Goal: Information Seeking & Learning: Compare options

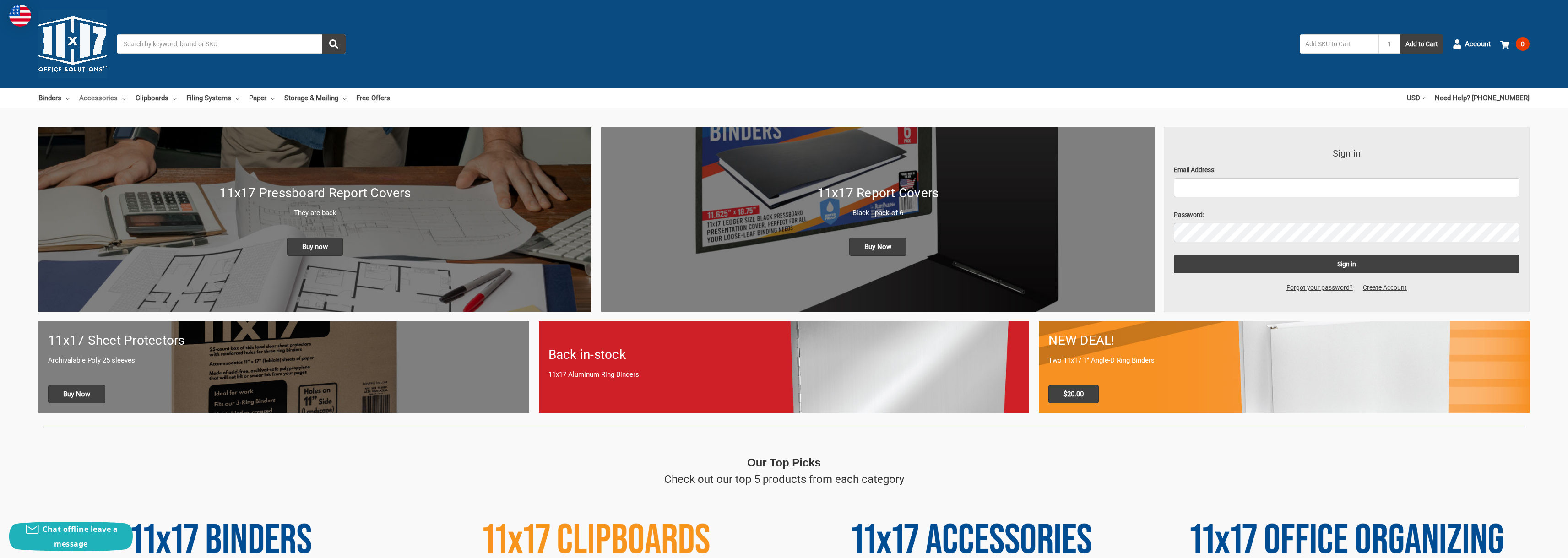
click at [101, 97] on link "Accessories" at bounding box center [103, 98] width 47 height 20
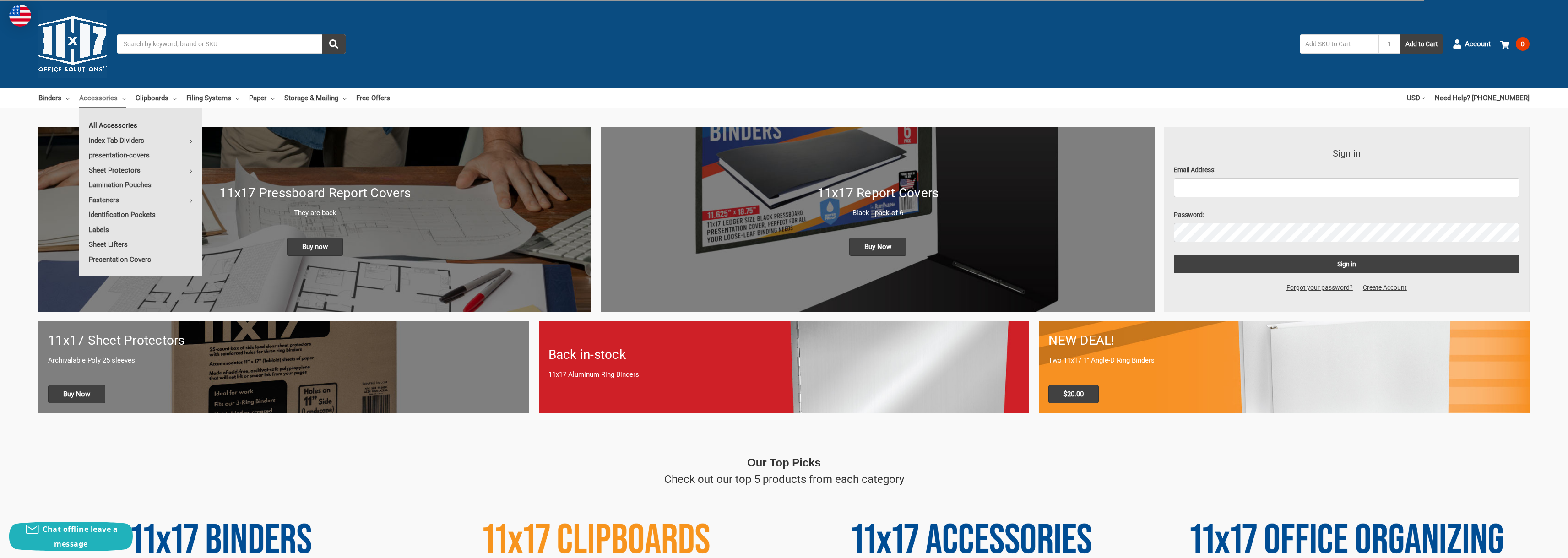
click at [122, 124] on link "All Accessories" at bounding box center [141, 125] width 123 height 15
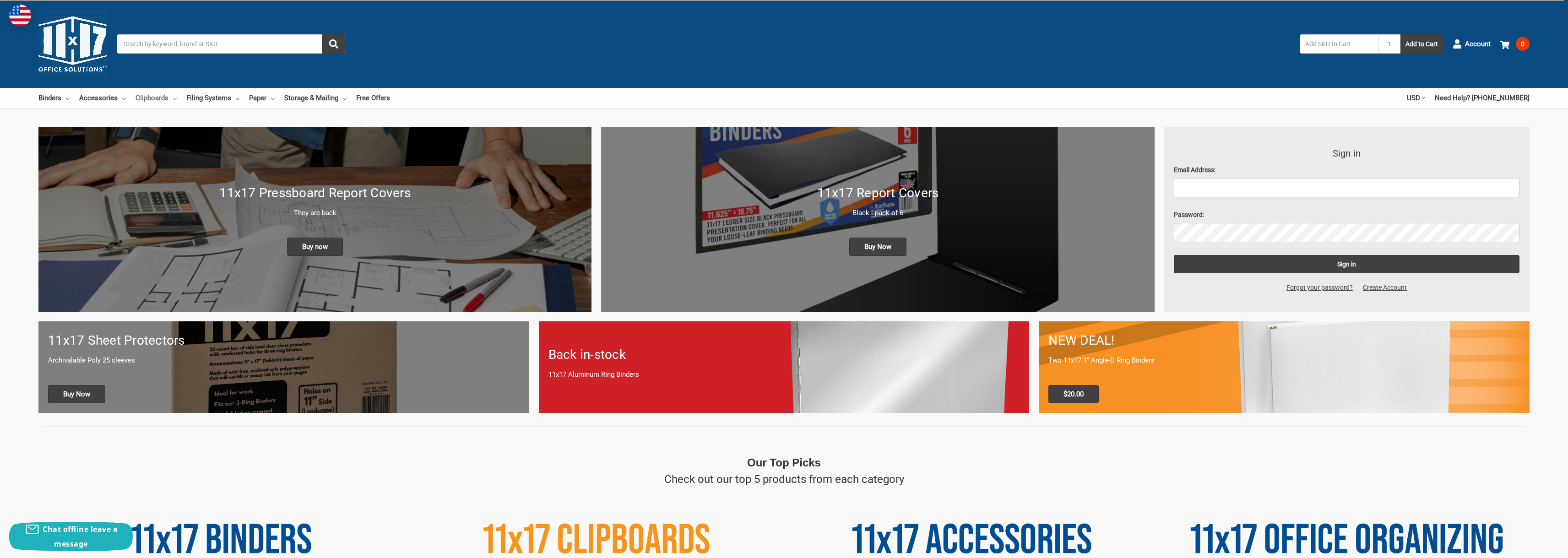
click at [164, 96] on link "Clipboards" at bounding box center [156, 98] width 41 height 20
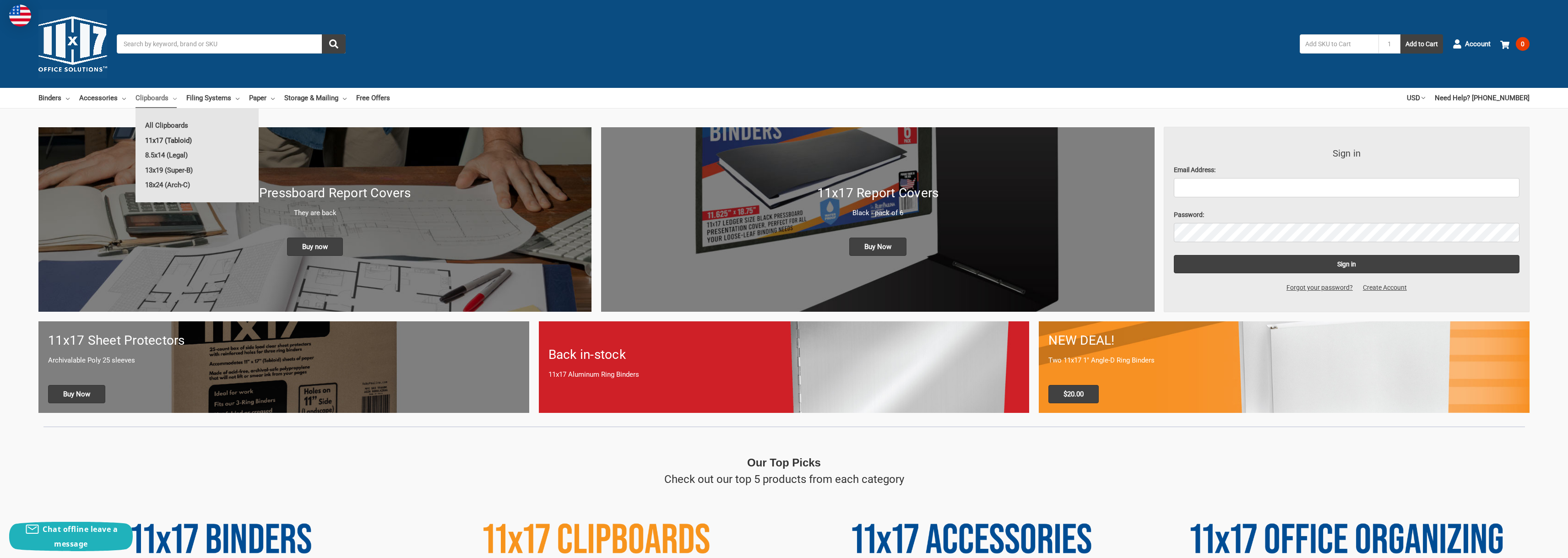
click at [171, 139] on link "11x17 (Tabloid)" at bounding box center [197, 140] width 123 height 15
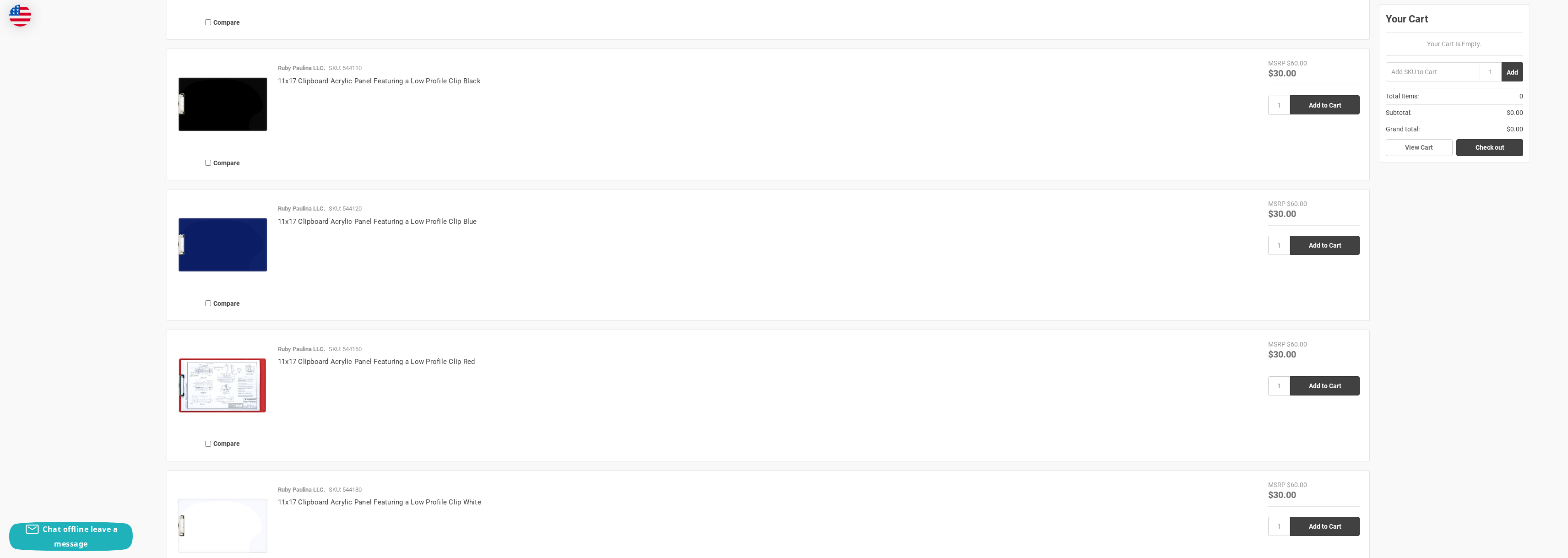
scroll to position [1160, 0]
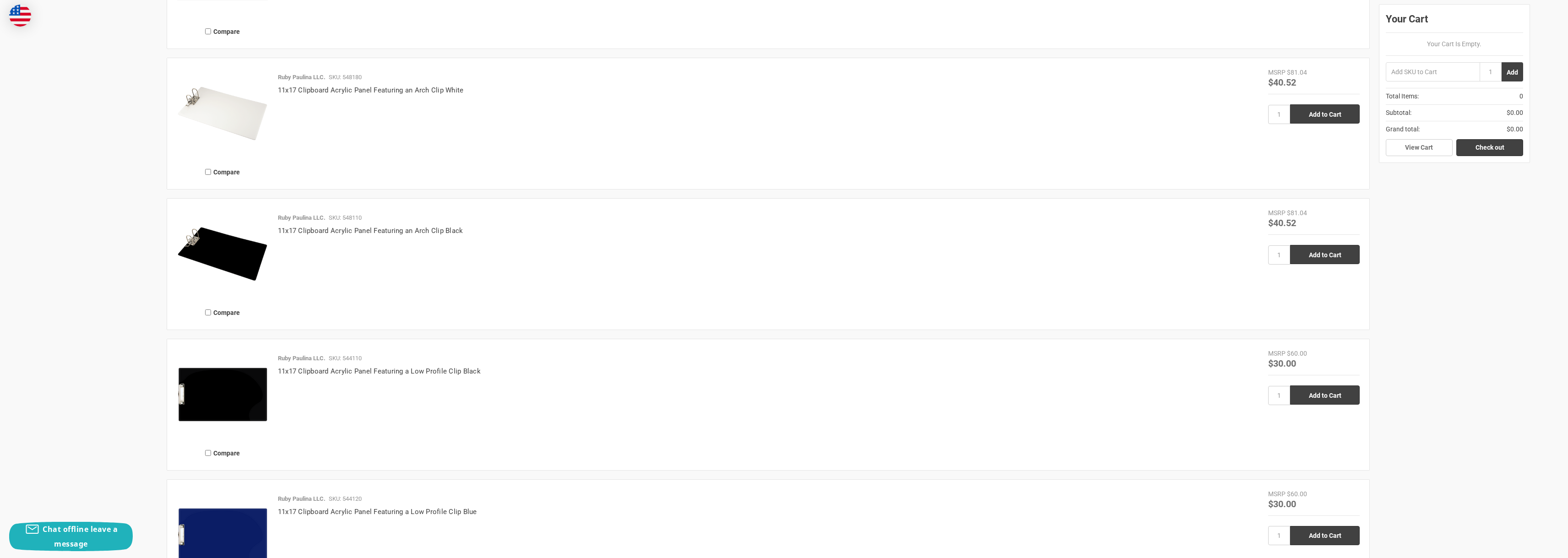
click at [232, 101] on img at bounding box center [223, 114] width 92 height 92
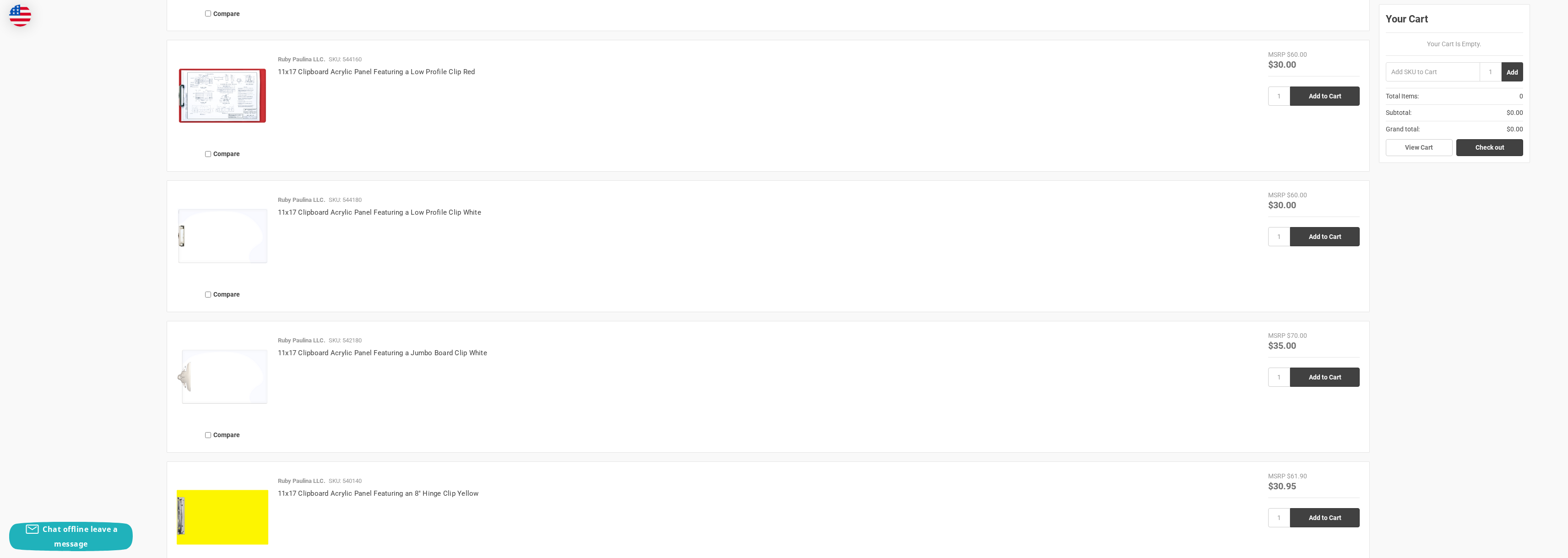
scroll to position [2030, 0]
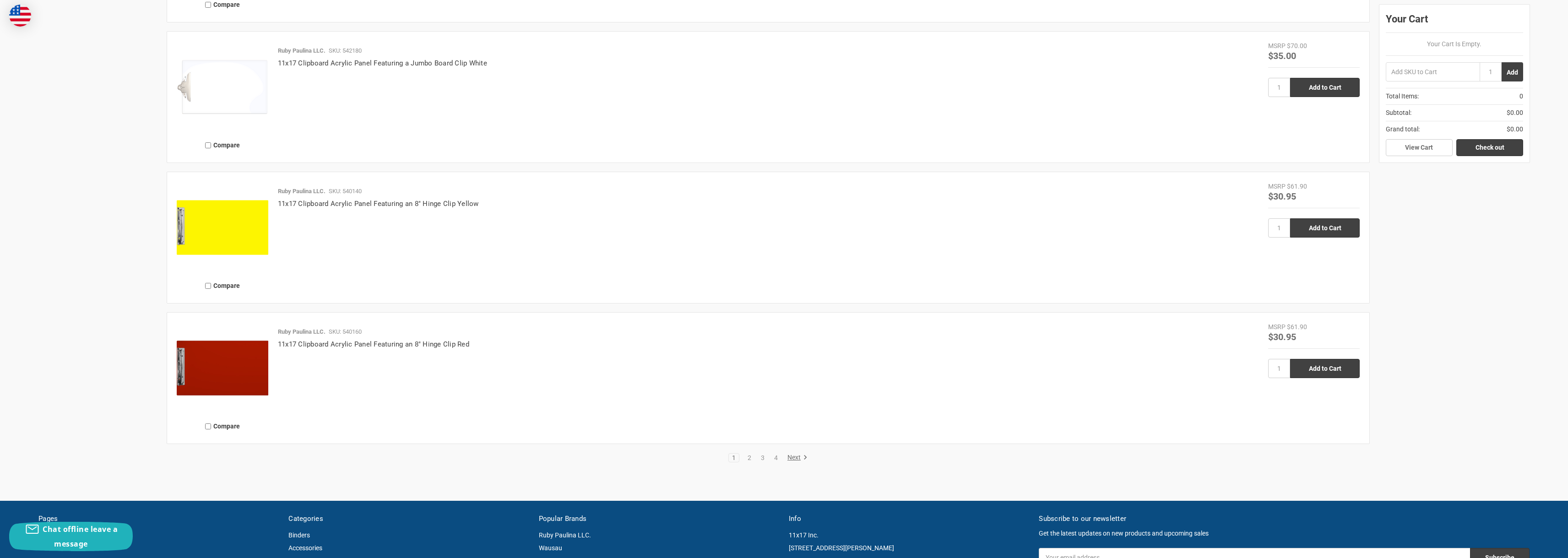
click at [791, 456] on link "Next" at bounding box center [796, 457] width 23 height 9
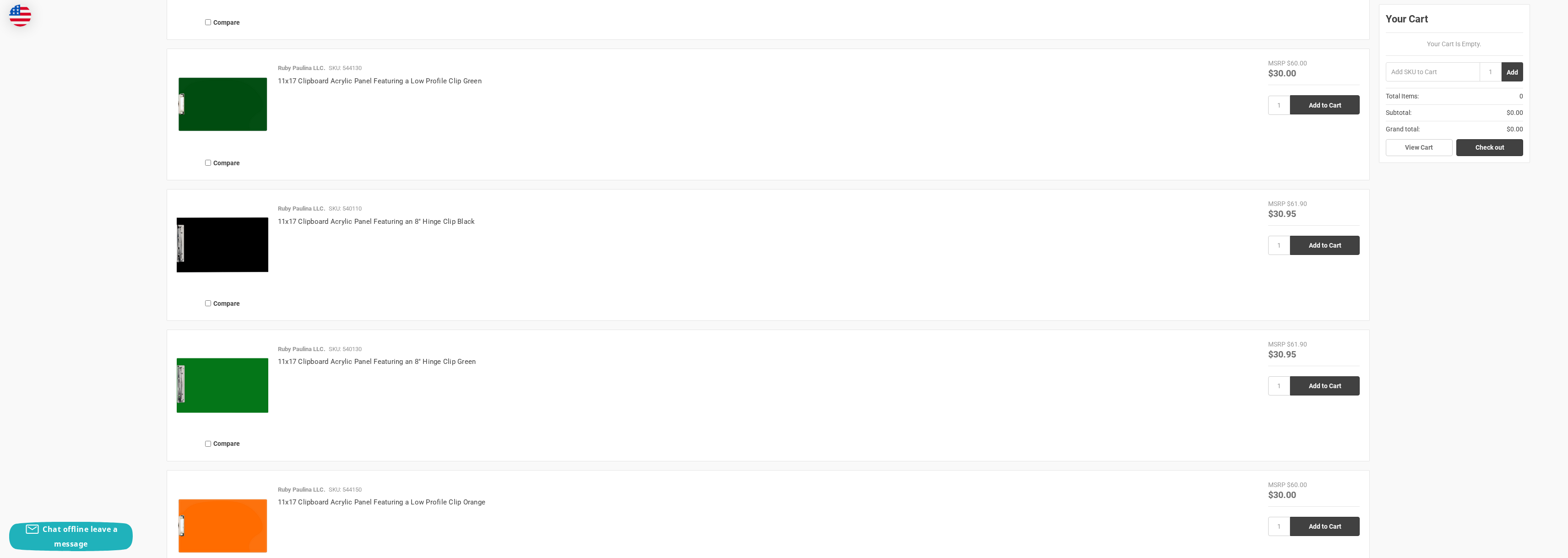
scroll to position [2030, 0]
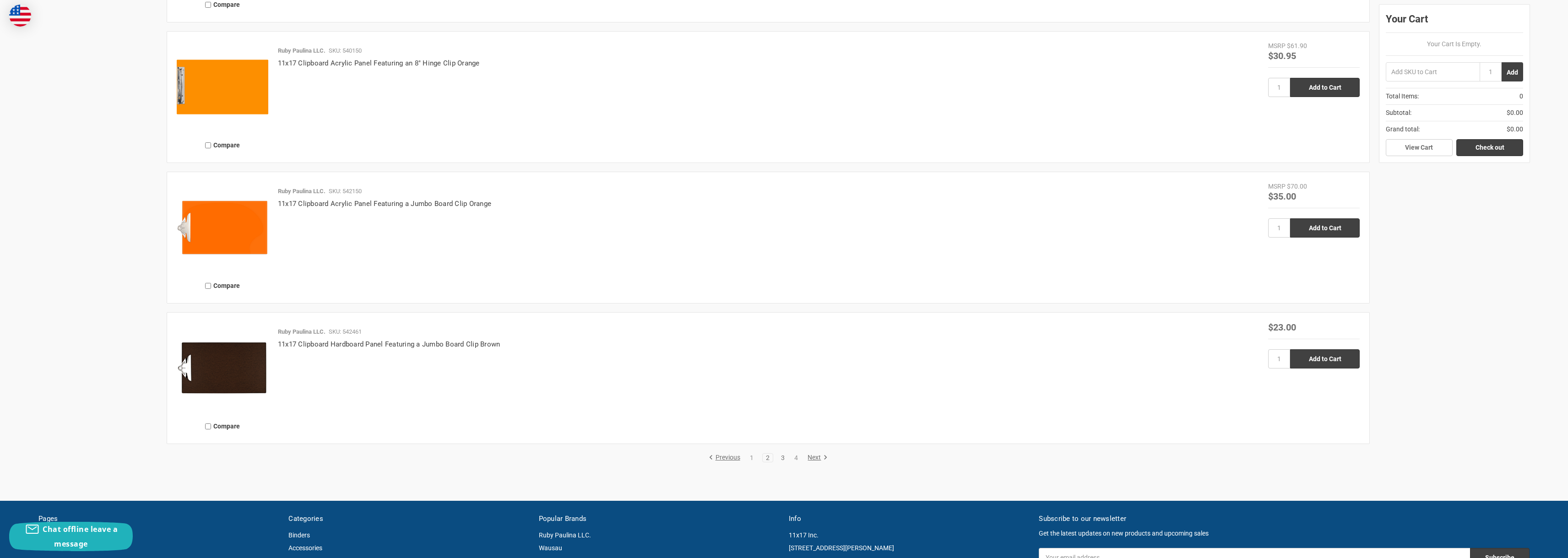
click at [783, 459] on link "3" at bounding box center [783, 458] width 10 height 6
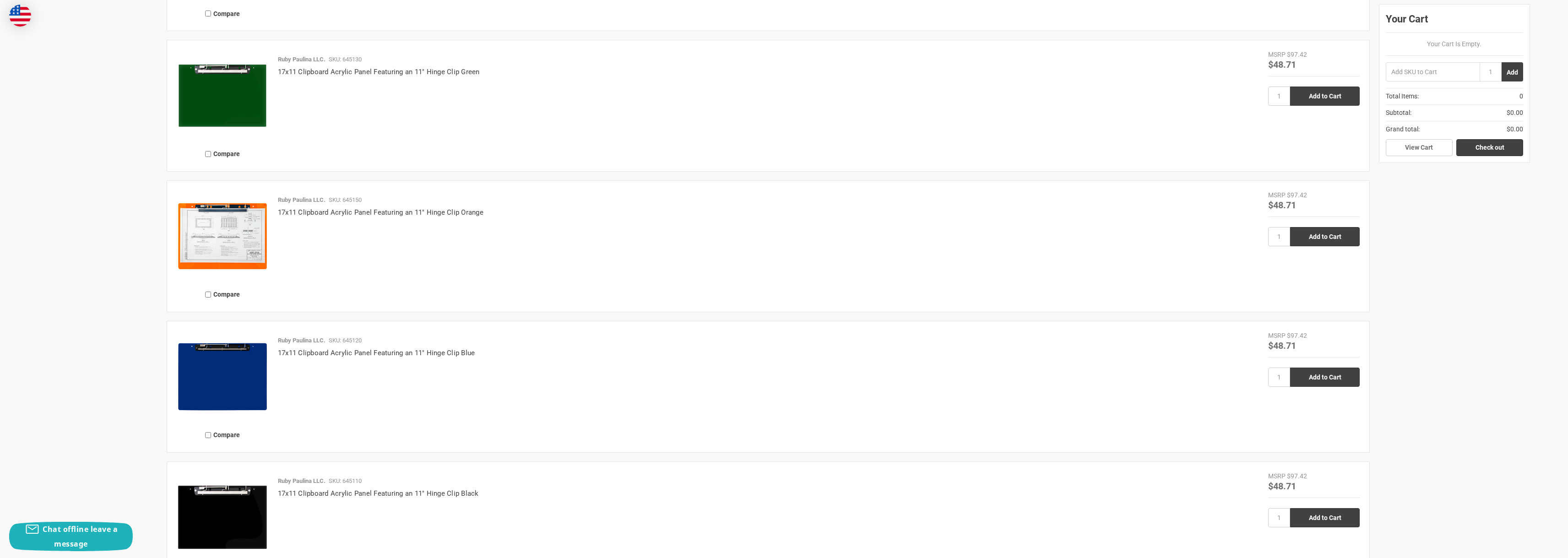
scroll to position [2031, 0]
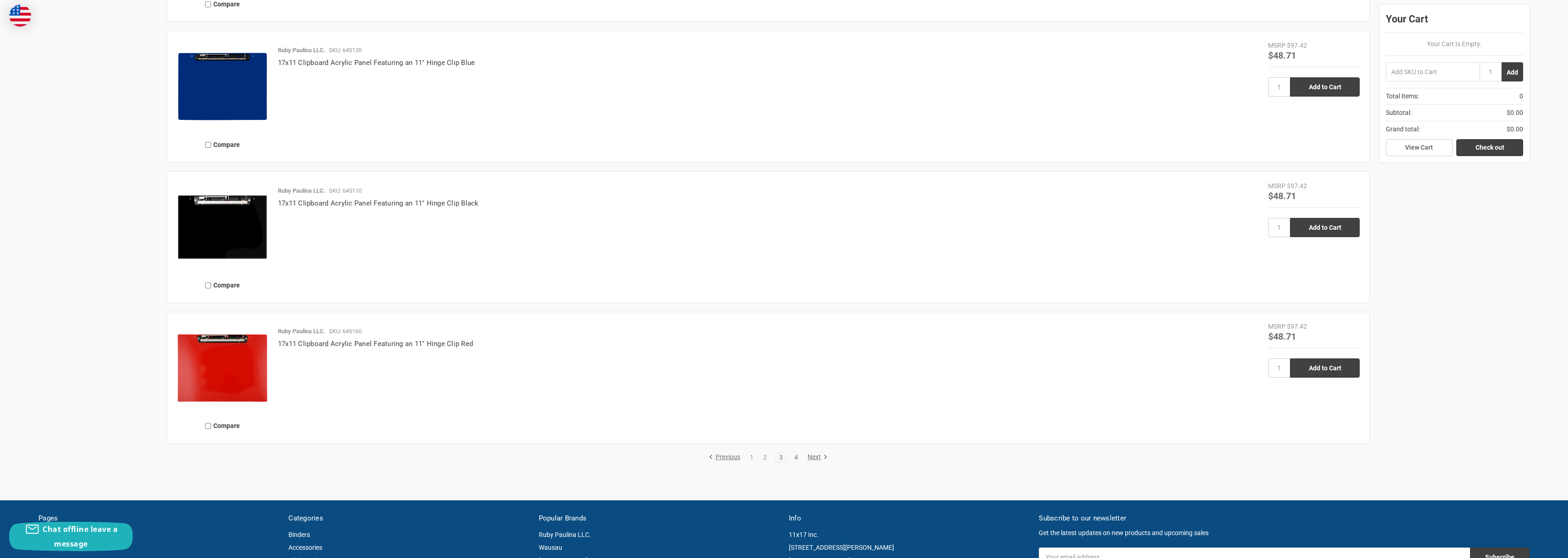
click at [795, 456] on link "4" at bounding box center [796, 457] width 10 height 6
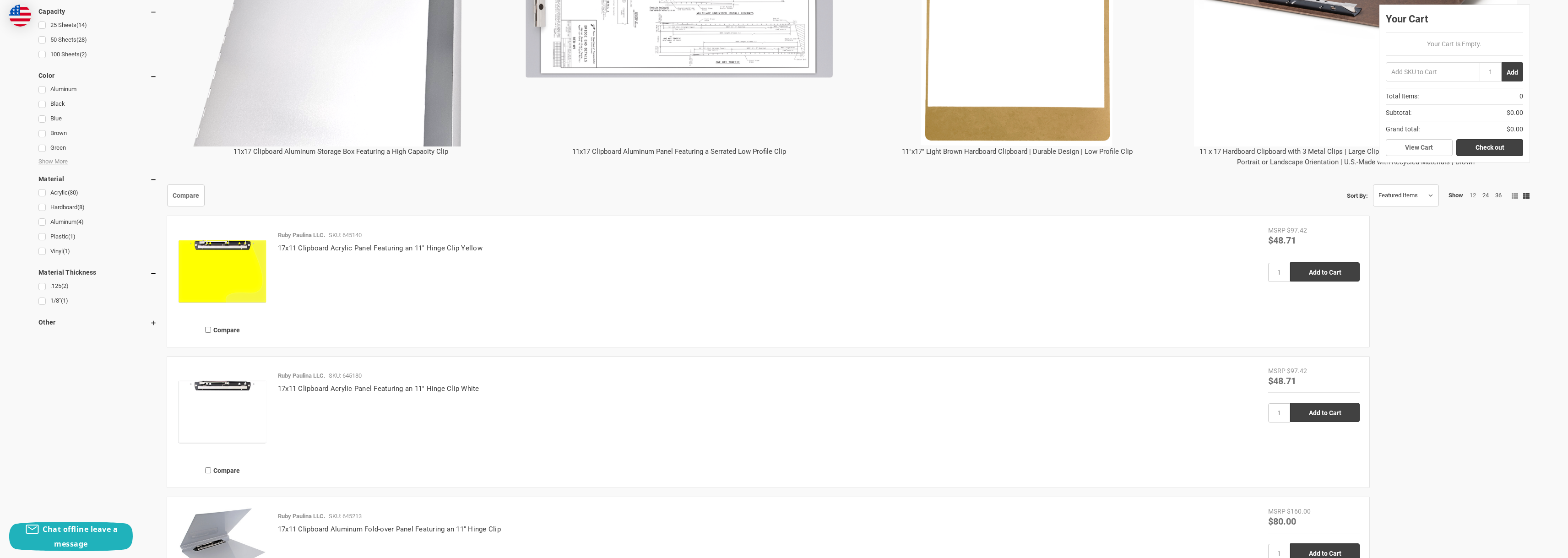
scroll to position [871, 0]
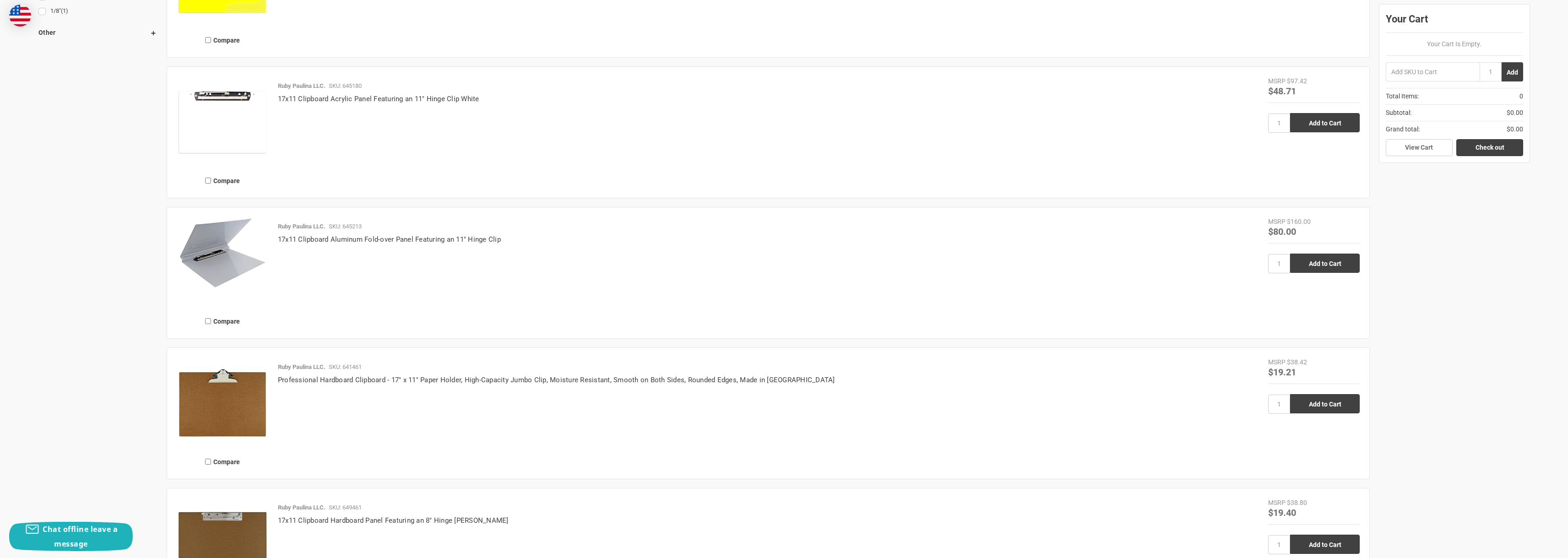
click at [220, 256] on img at bounding box center [223, 253] width 92 height 72
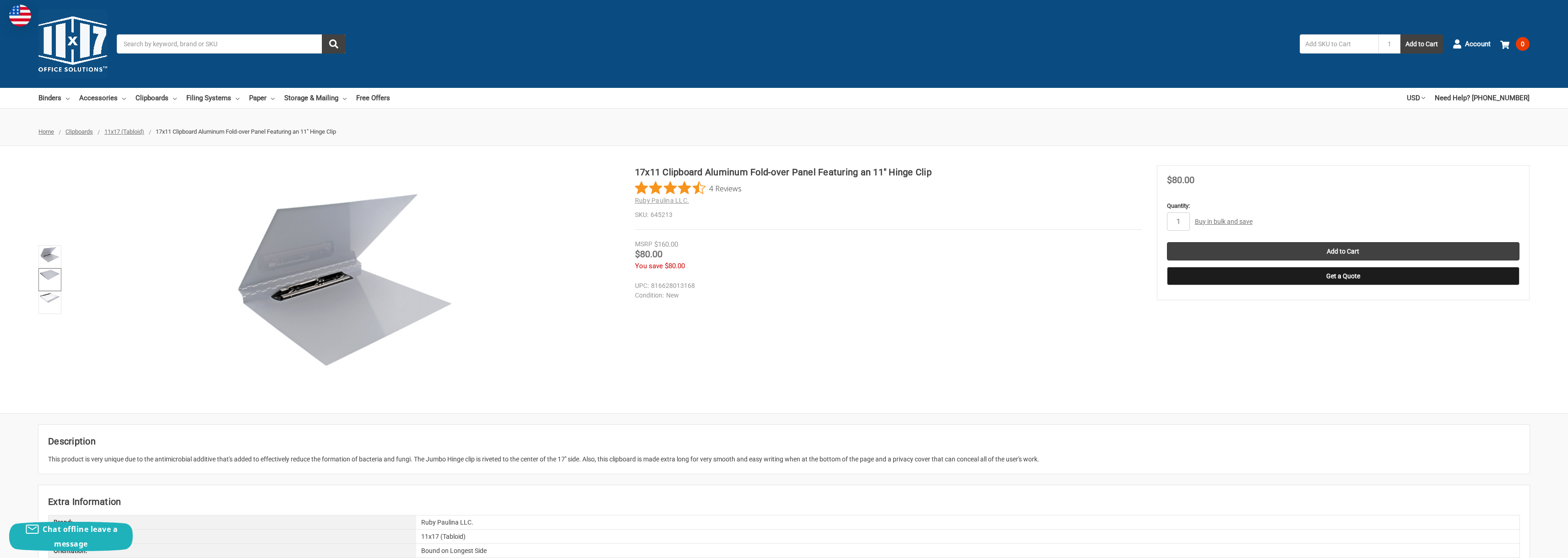
click at [51, 277] on img at bounding box center [50, 275] width 20 height 11
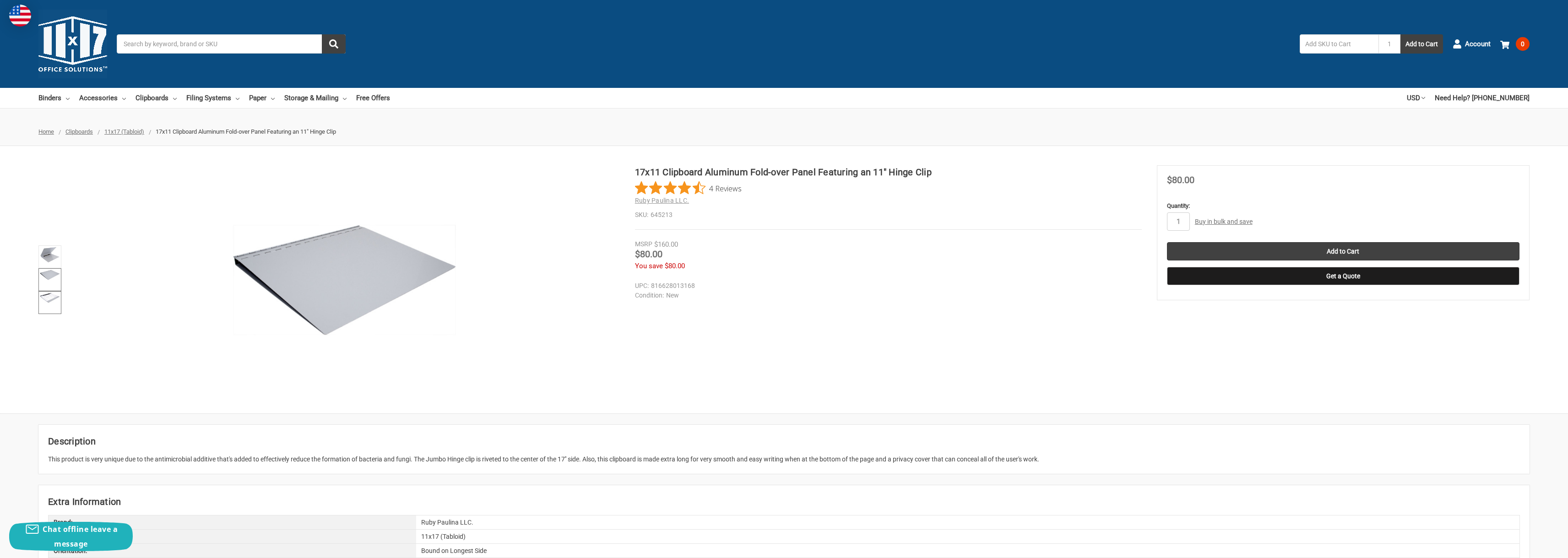
click at [55, 295] on img at bounding box center [50, 298] width 20 height 11
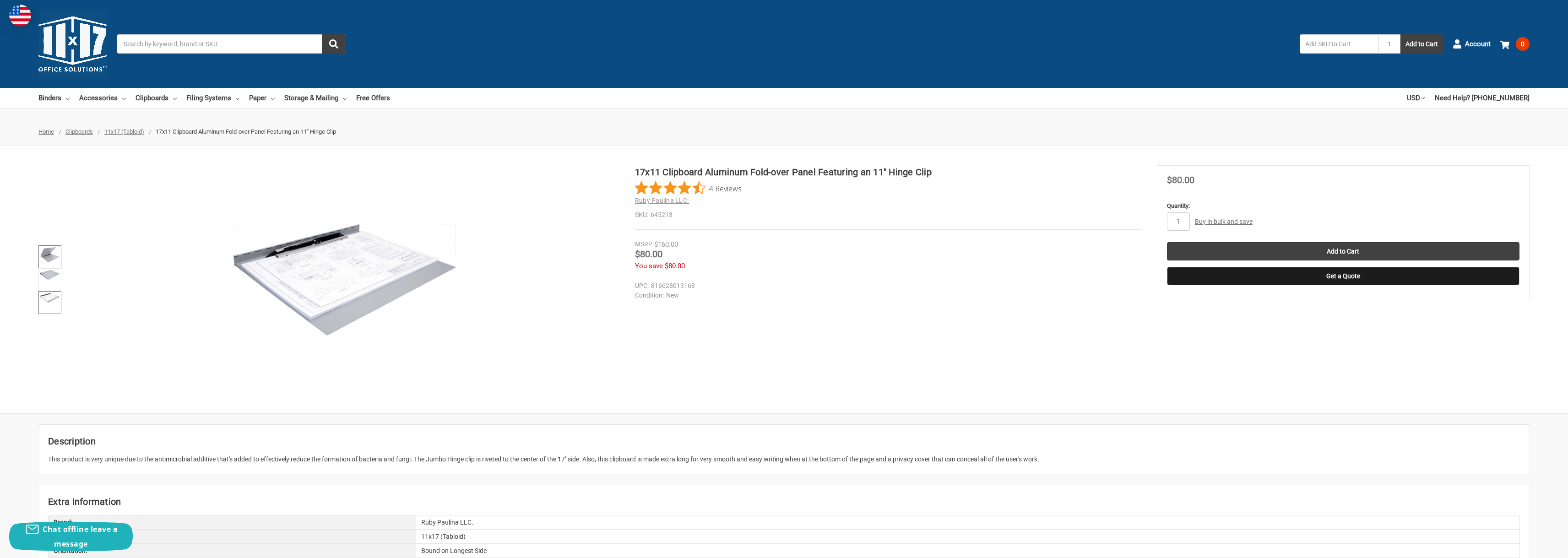
click at [40, 247] on img at bounding box center [50, 255] width 20 height 16
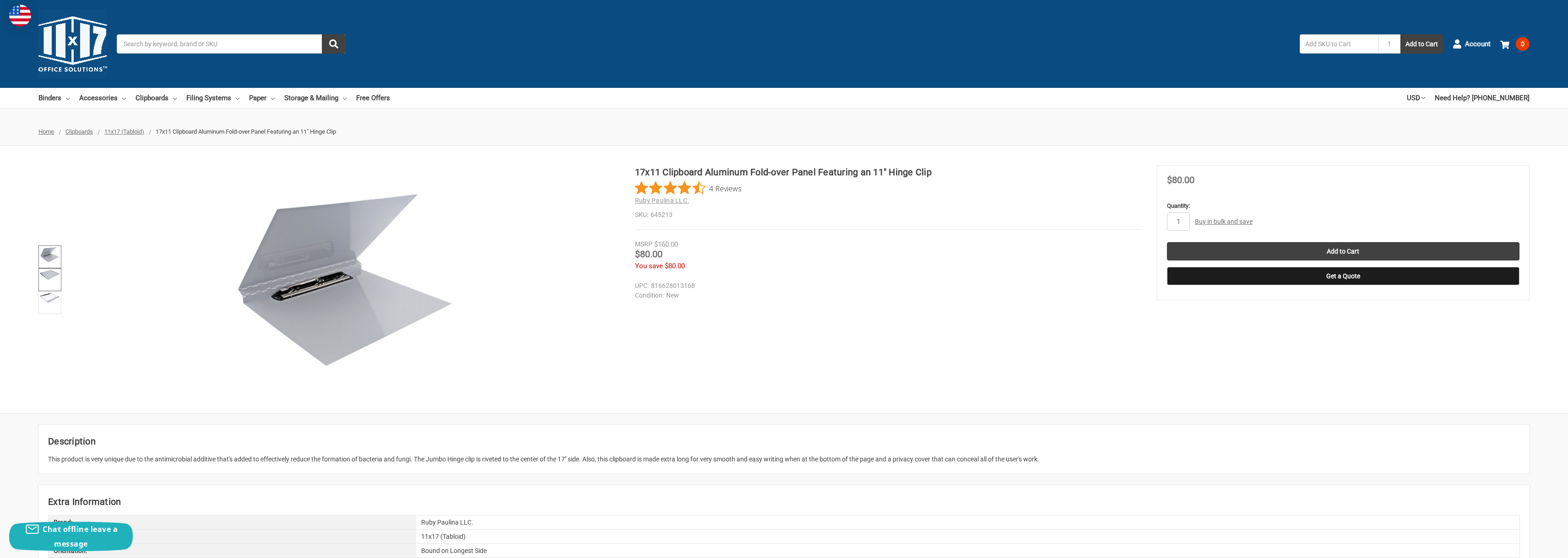
click at [51, 272] on img at bounding box center [50, 275] width 20 height 11
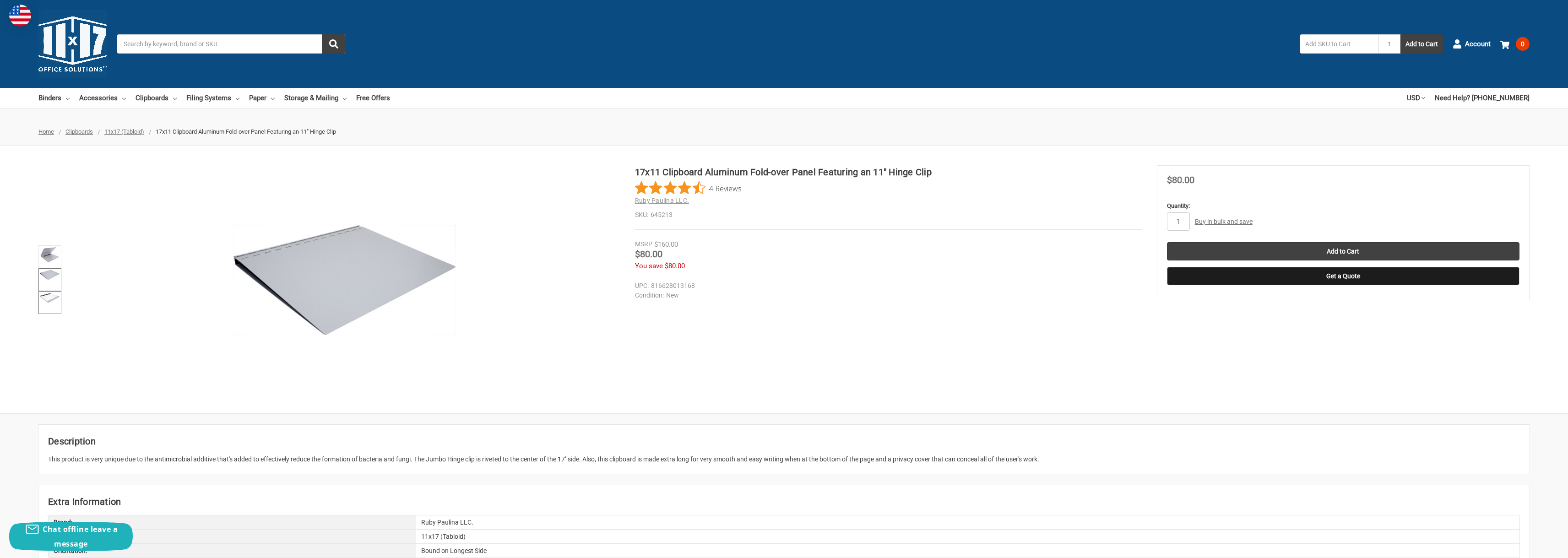
click at [51, 302] on img at bounding box center [50, 298] width 20 height 11
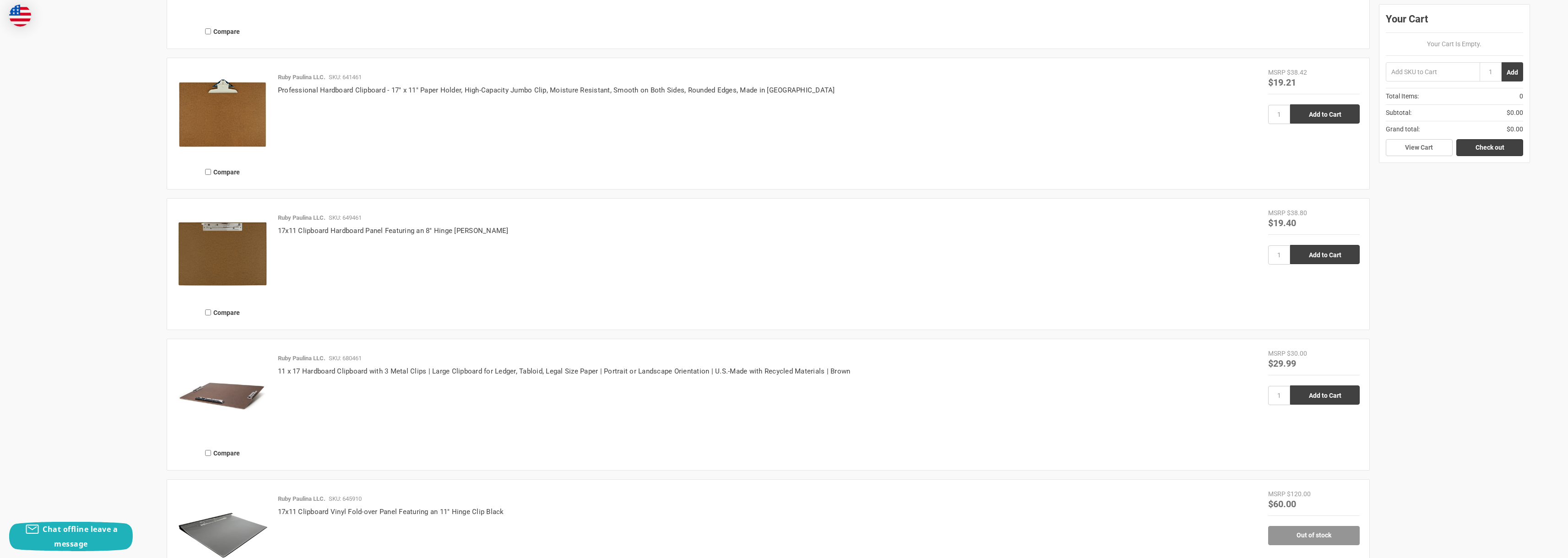
scroll to position [1450, 0]
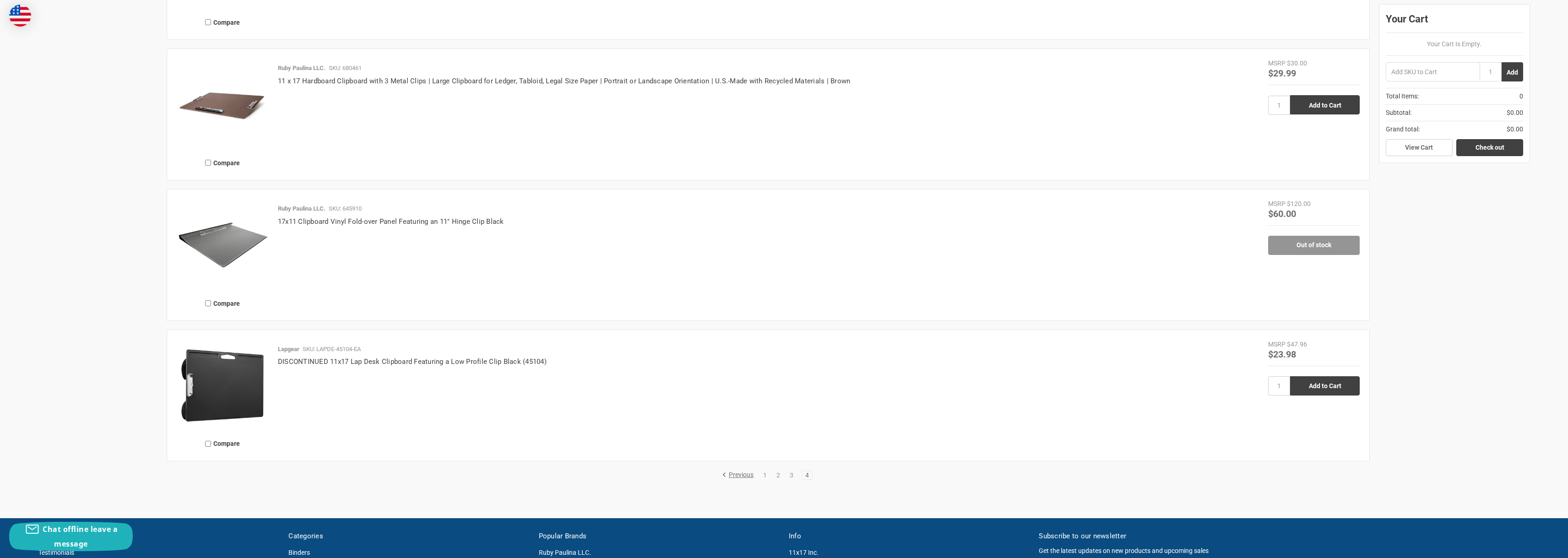
click at [233, 253] on img at bounding box center [223, 245] width 92 height 92
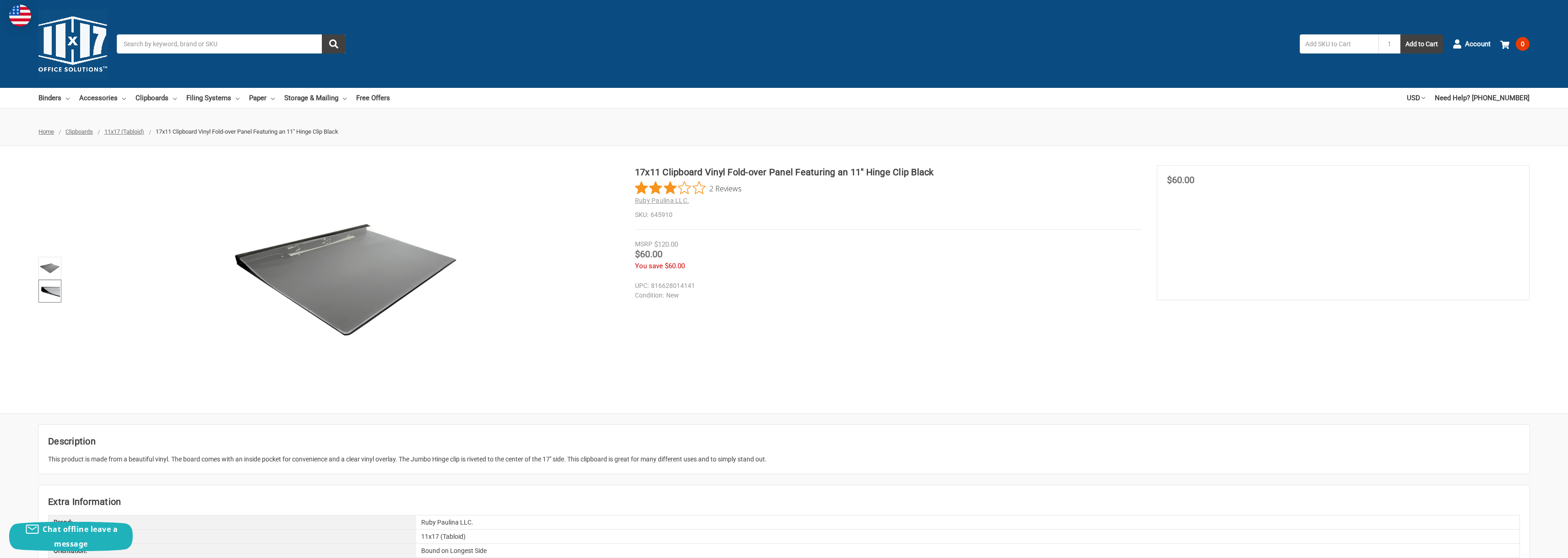
click at [54, 289] on img at bounding box center [50, 291] width 20 height 20
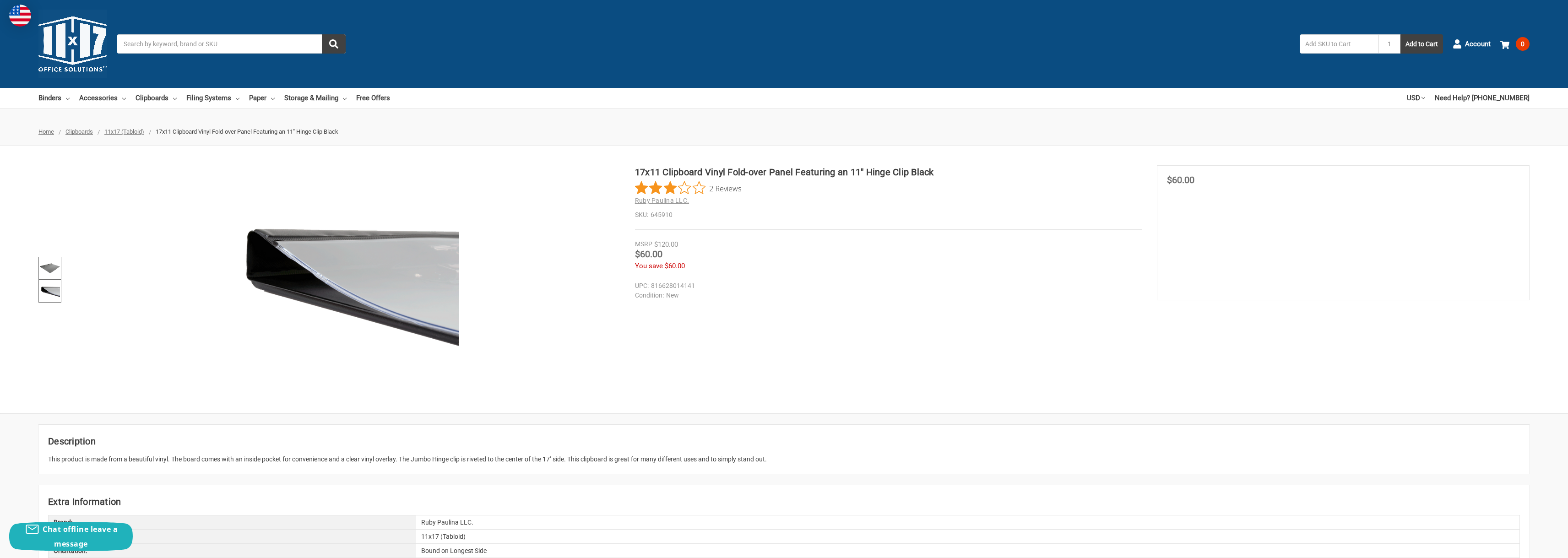
click at [57, 263] on img at bounding box center [50, 268] width 20 height 20
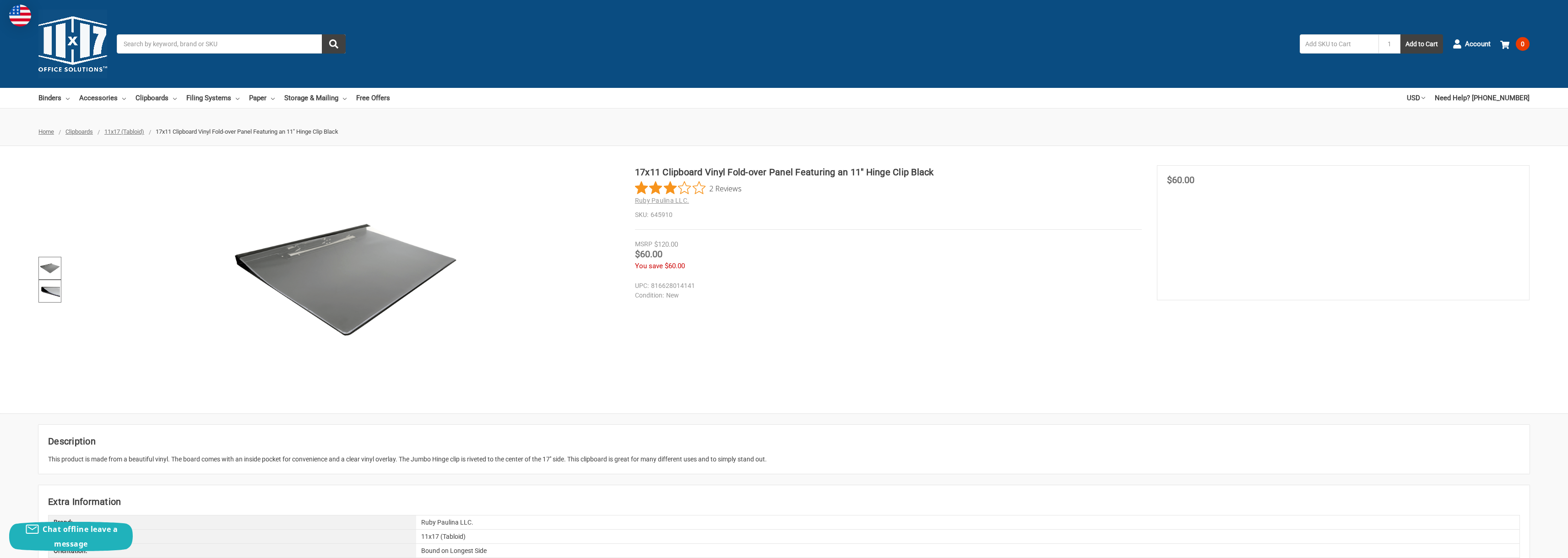
click at [50, 283] on img at bounding box center [50, 291] width 20 height 20
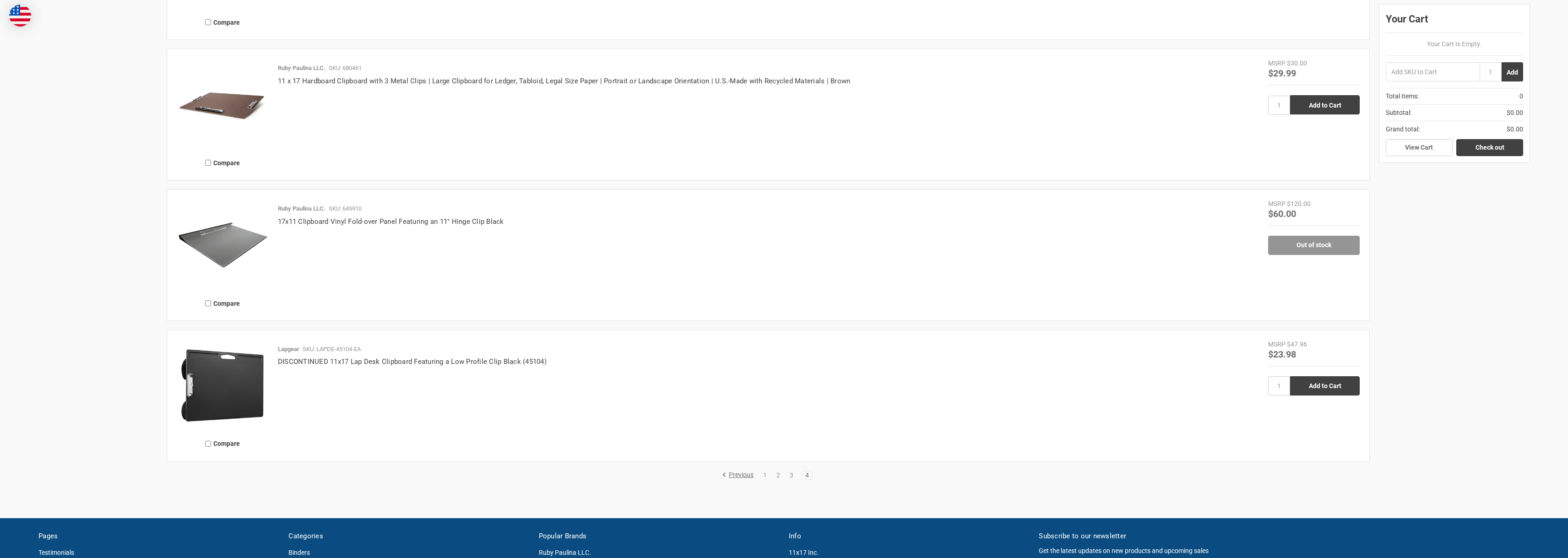
scroll to position [1723, 0]
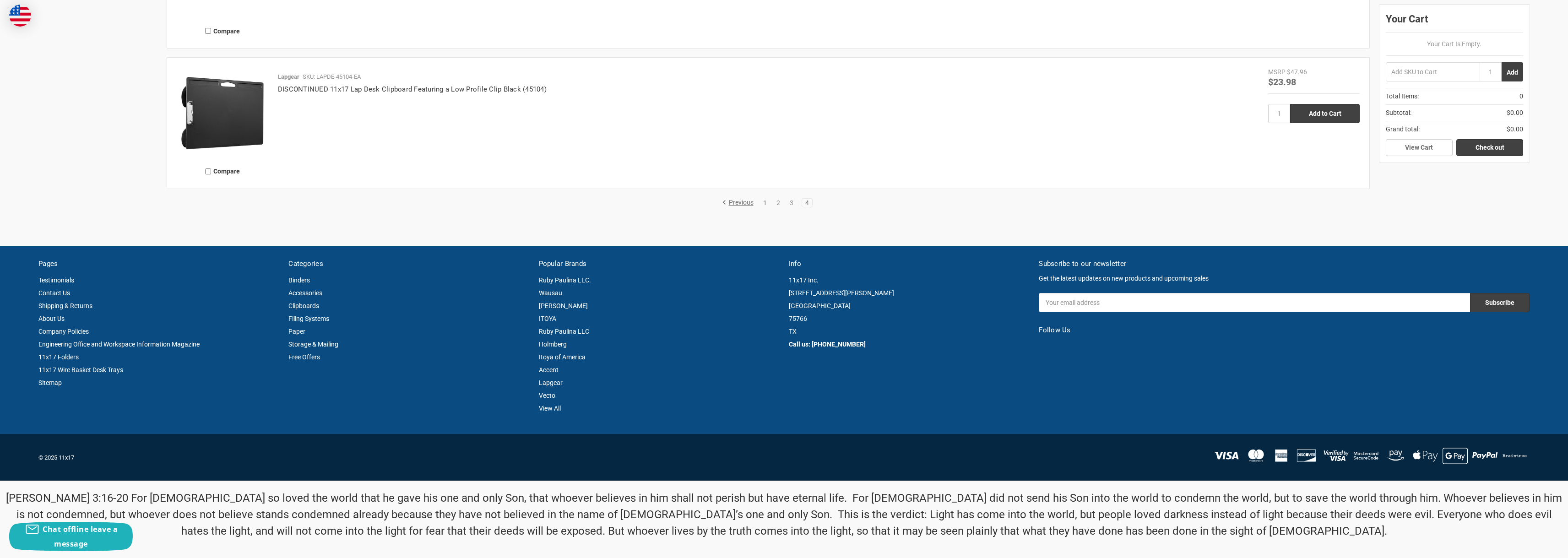
click at [767, 201] on link "1" at bounding box center [765, 203] width 10 height 6
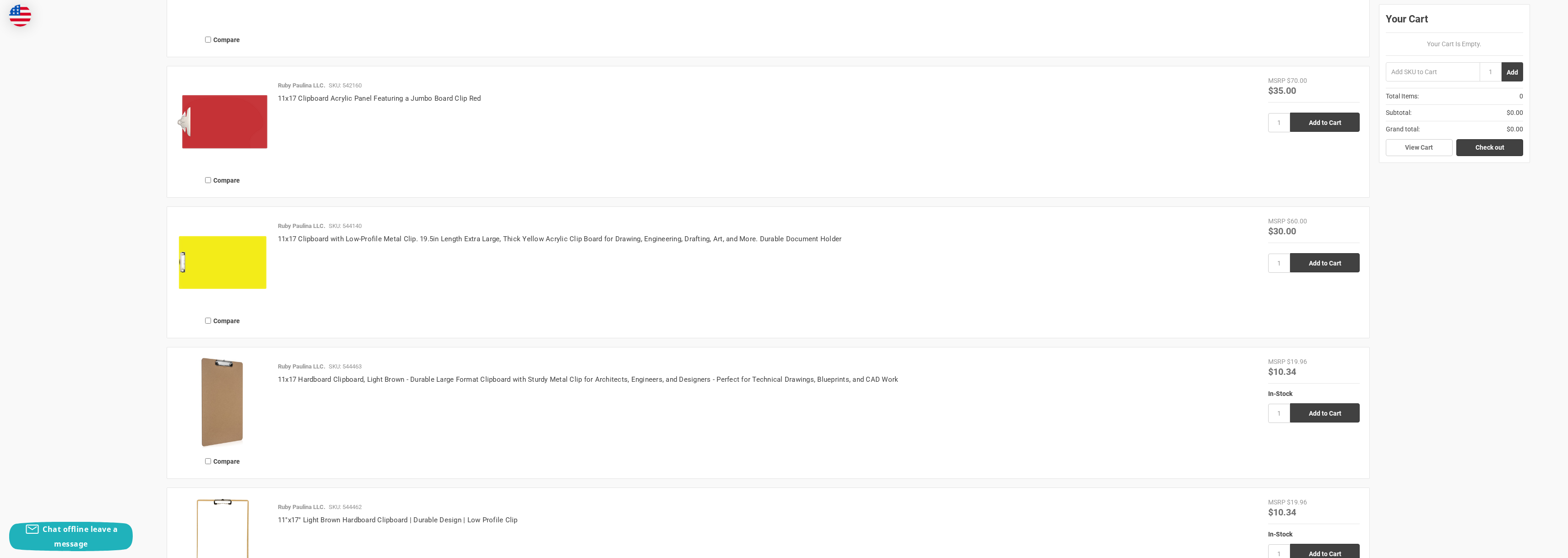
scroll to position [1301, 0]
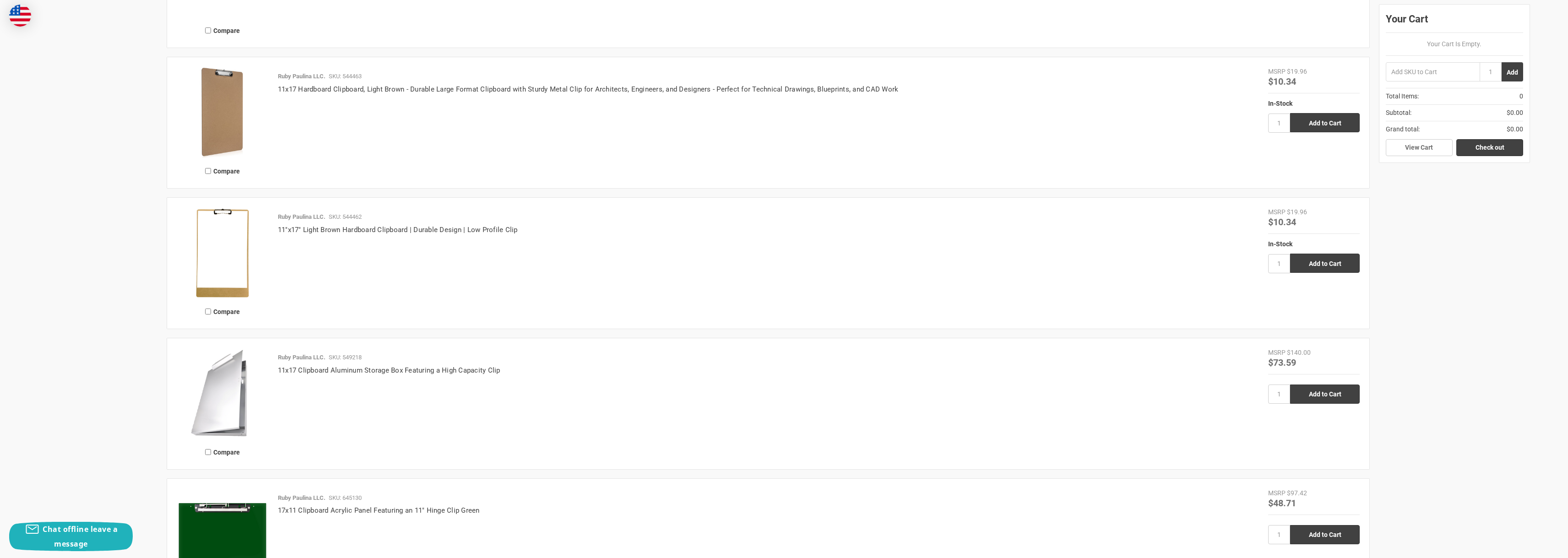
click at [245, 394] on img at bounding box center [223, 394] width 92 height 92
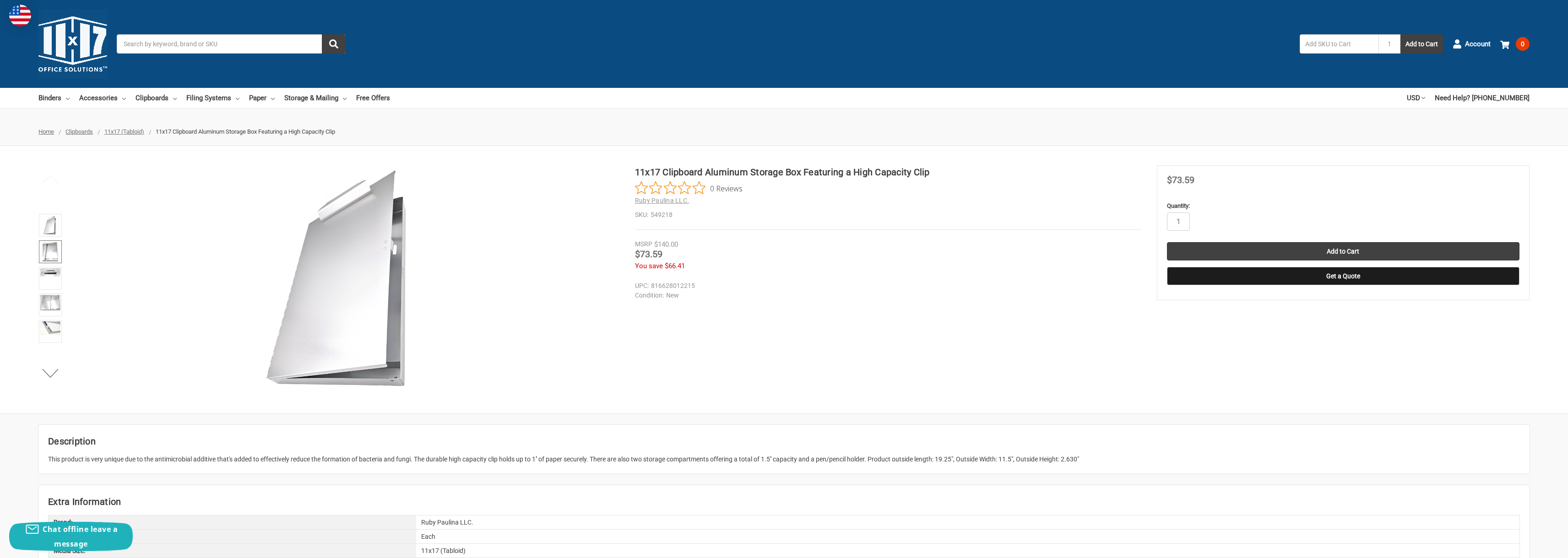
click at [58, 252] on link at bounding box center [50, 252] width 23 height 23
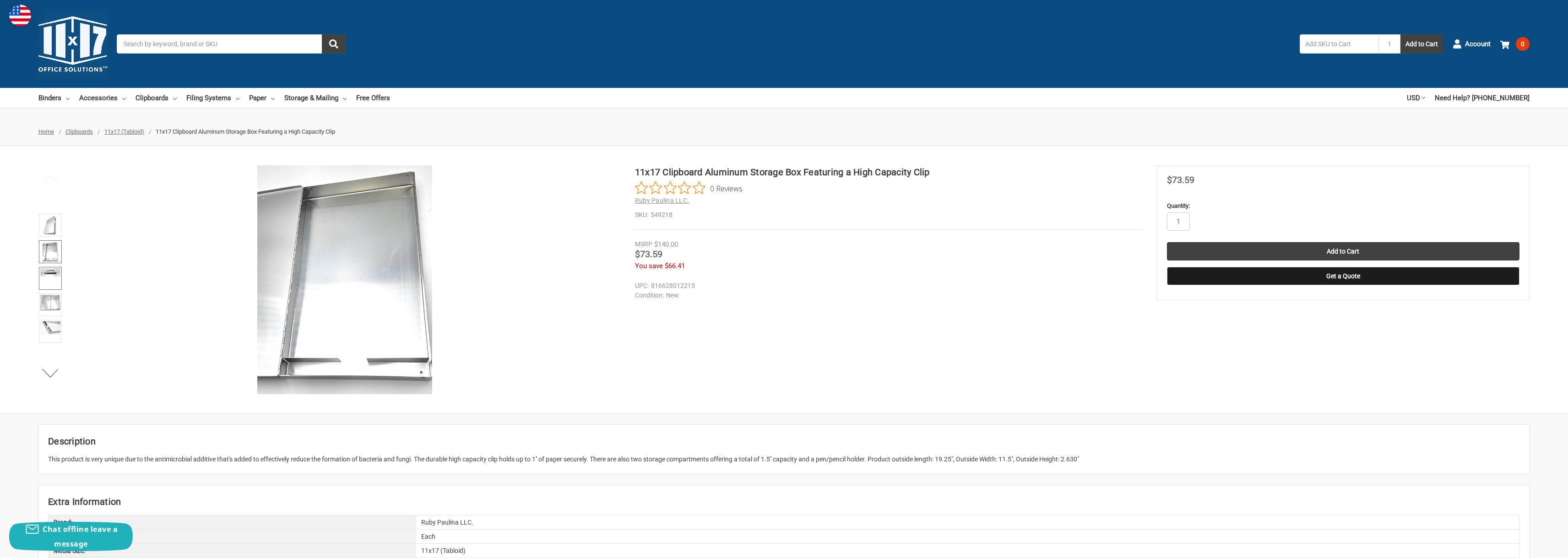
click at [56, 275] on img at bounding box center [51, 272] width 20 height 9
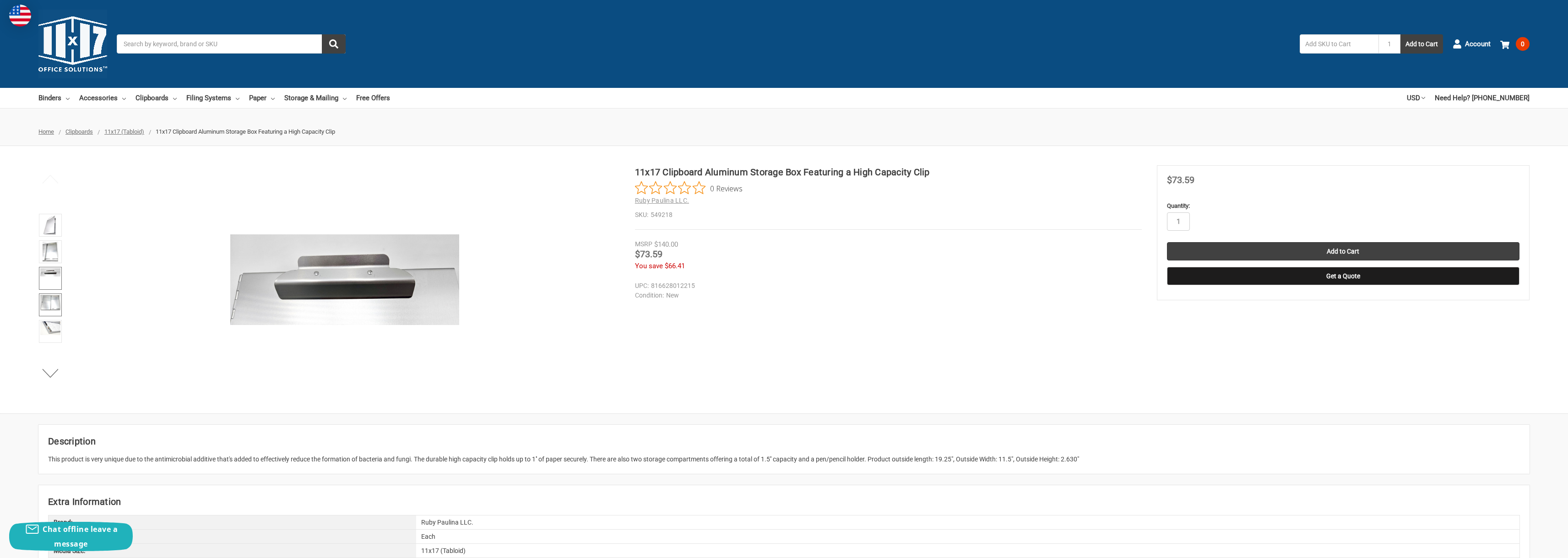
click at [46, 302] on img at bounding box center [51, 302] width 20 height 16
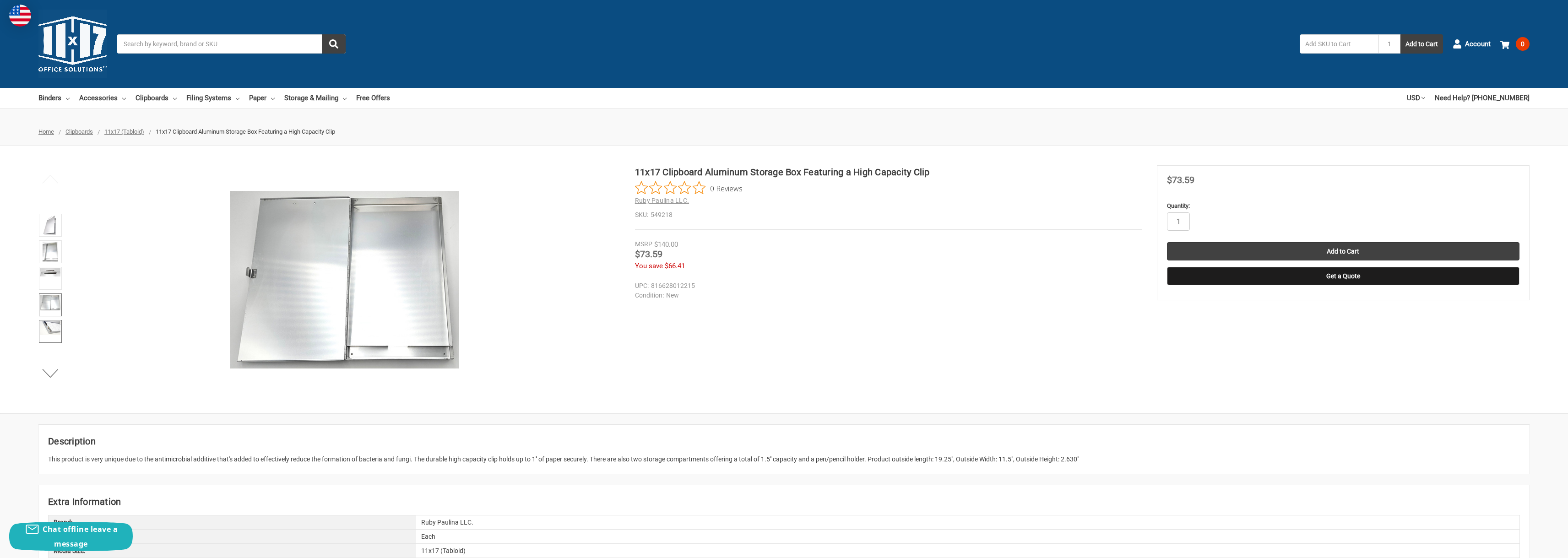
click at [54, 332] on img at bounding box center [51, 329] width 20 height 14
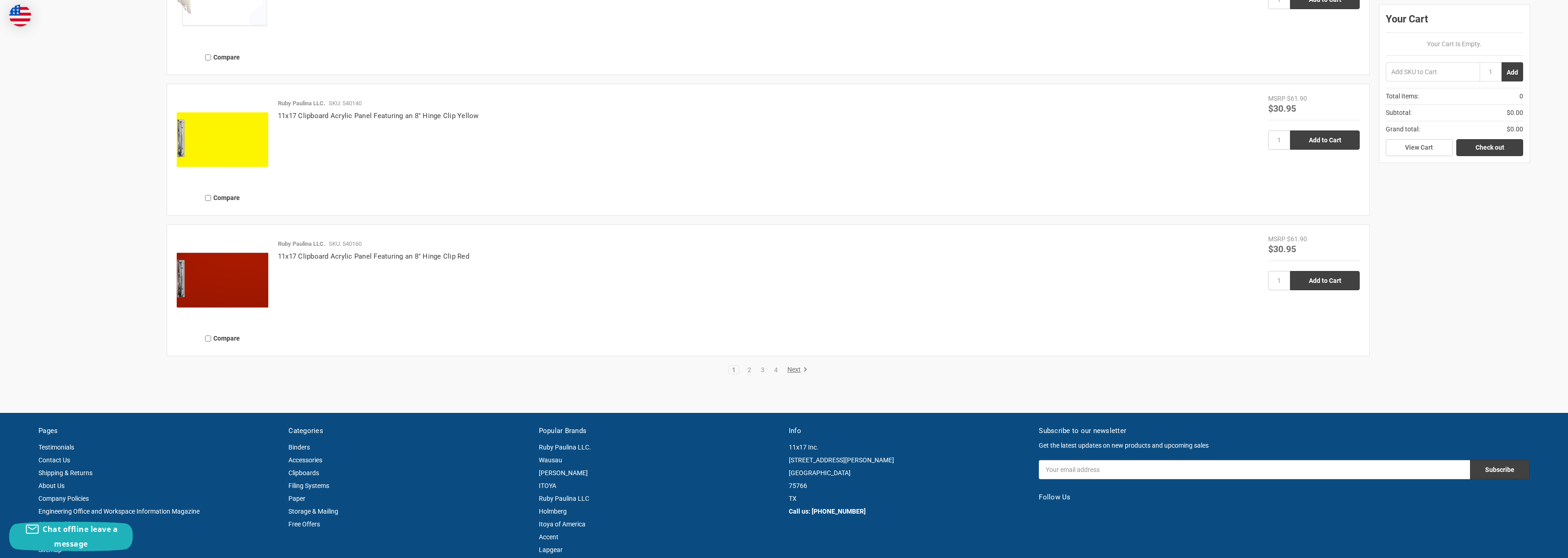
scroll to position [2286, 0]
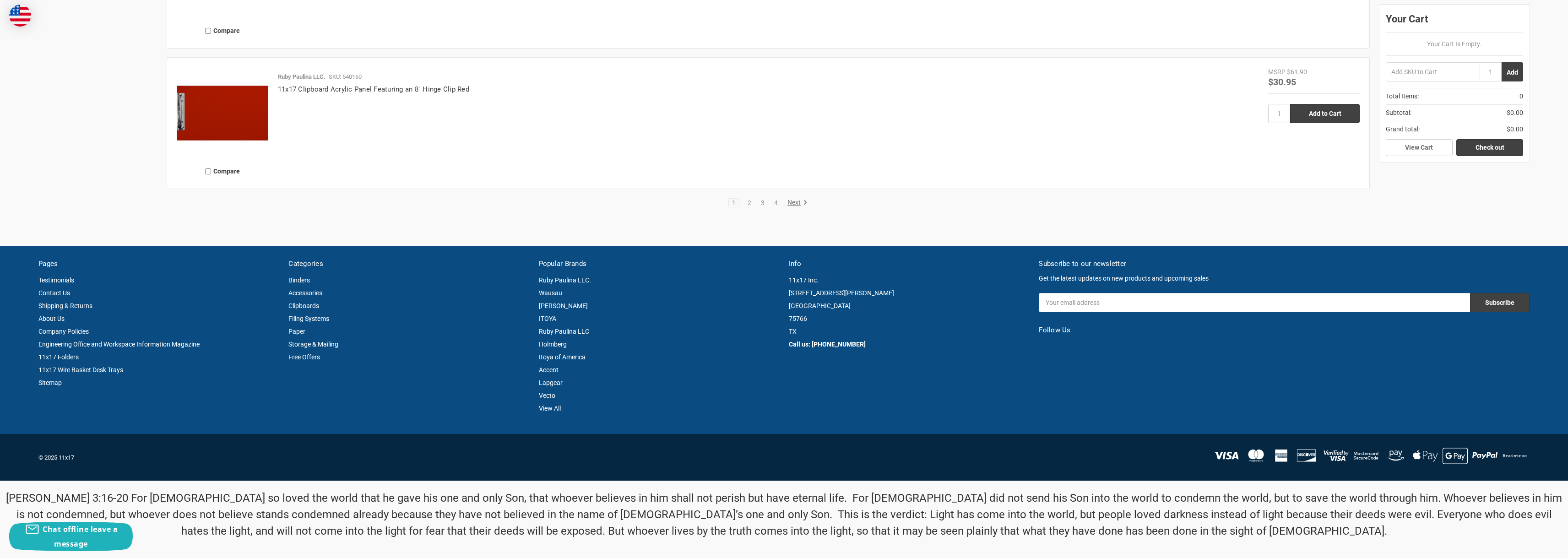
click at [773, 202] on link "4" at bounding box center [776, 203] width 10 height 6
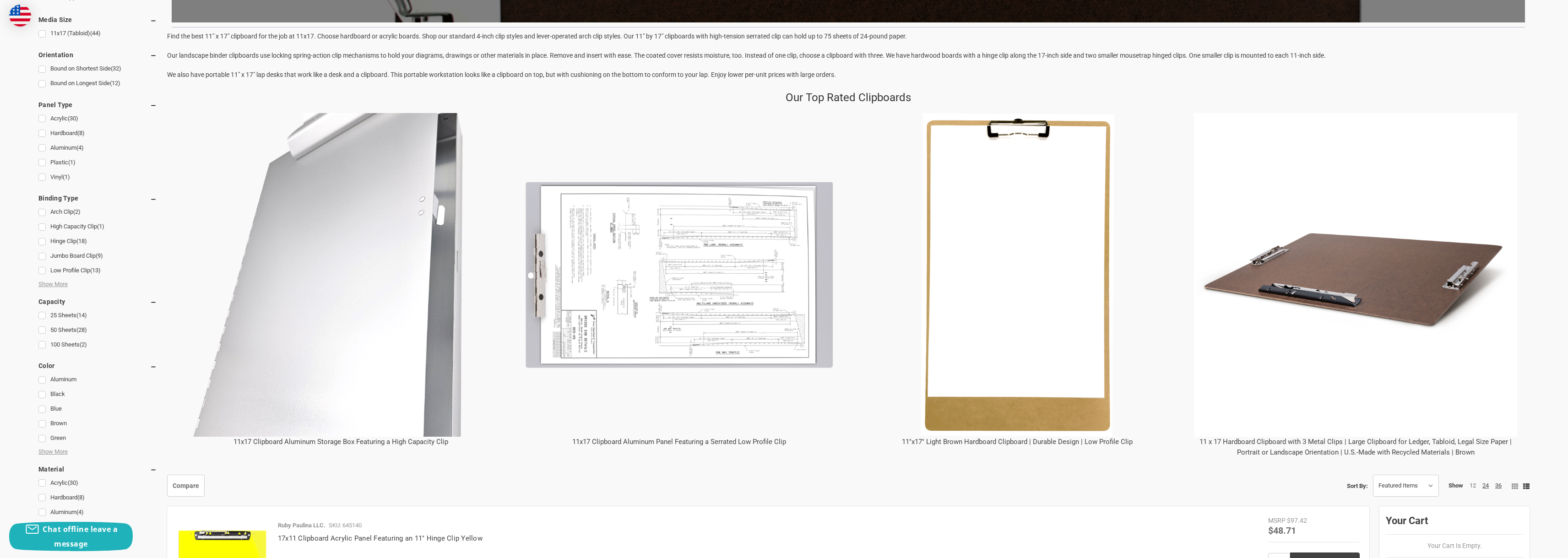
scroll to position [871, 0]
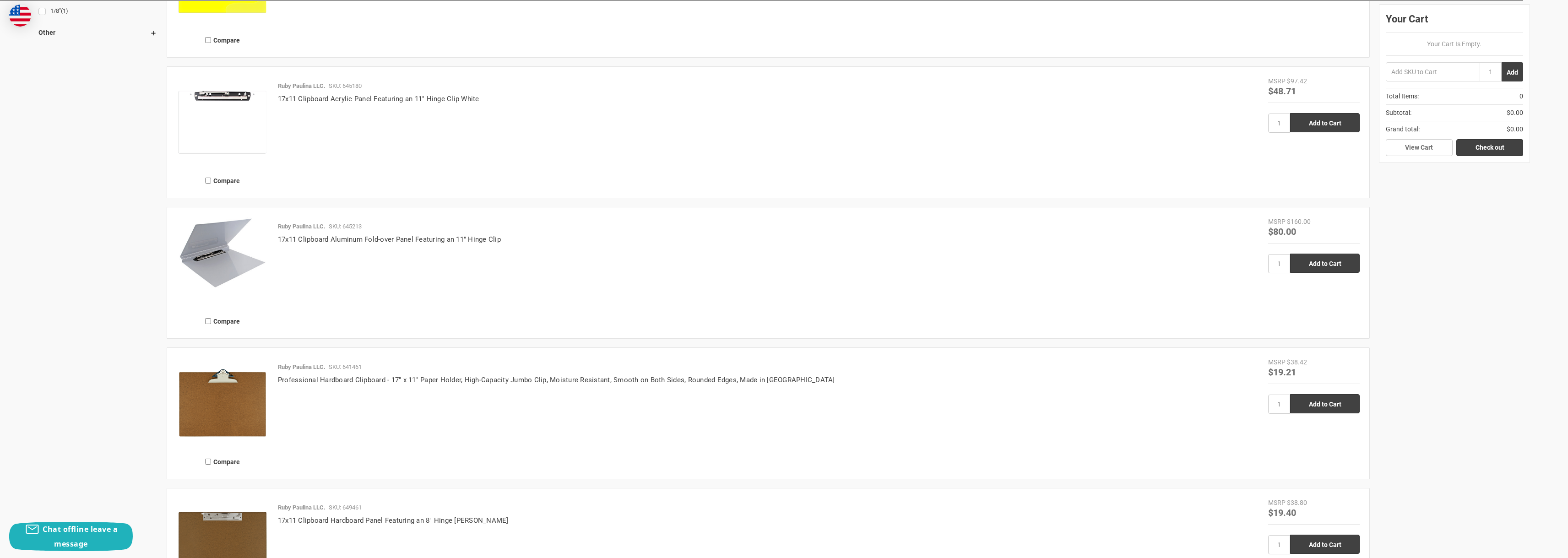
click at [191, 247] on img at bounding box center [223, 253] width 92 height 72
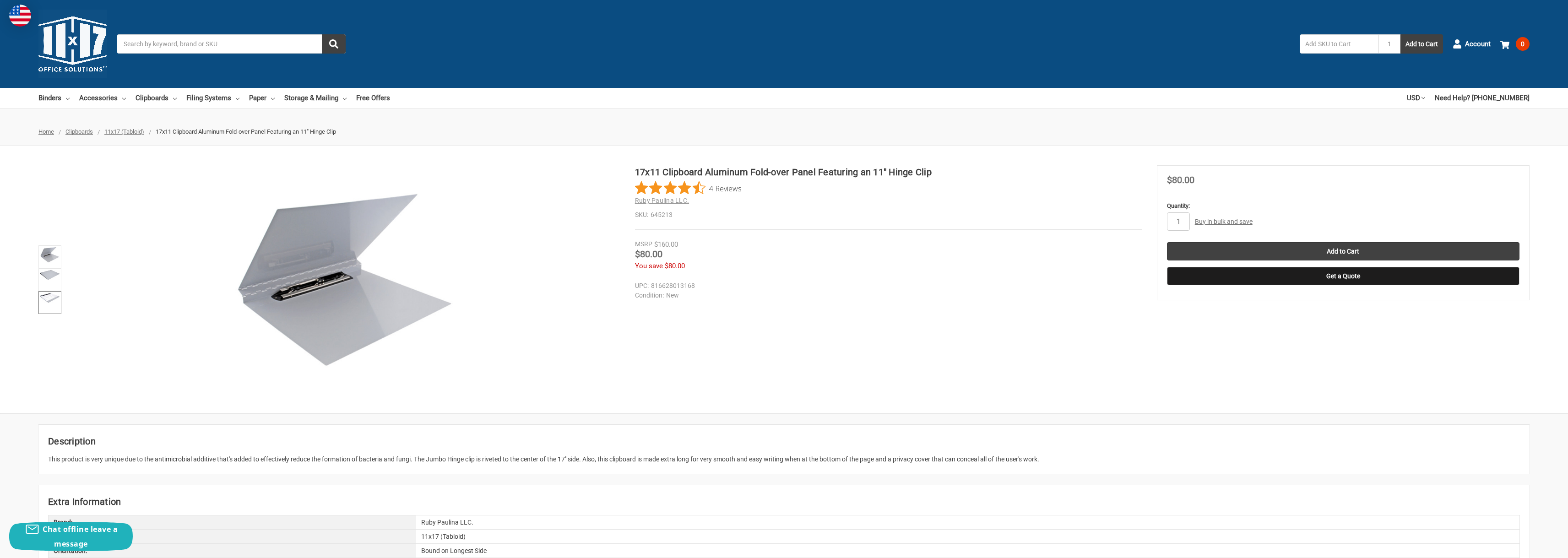
click at [54, 298] on img at bounding box center [50, 298] width 20 height 11
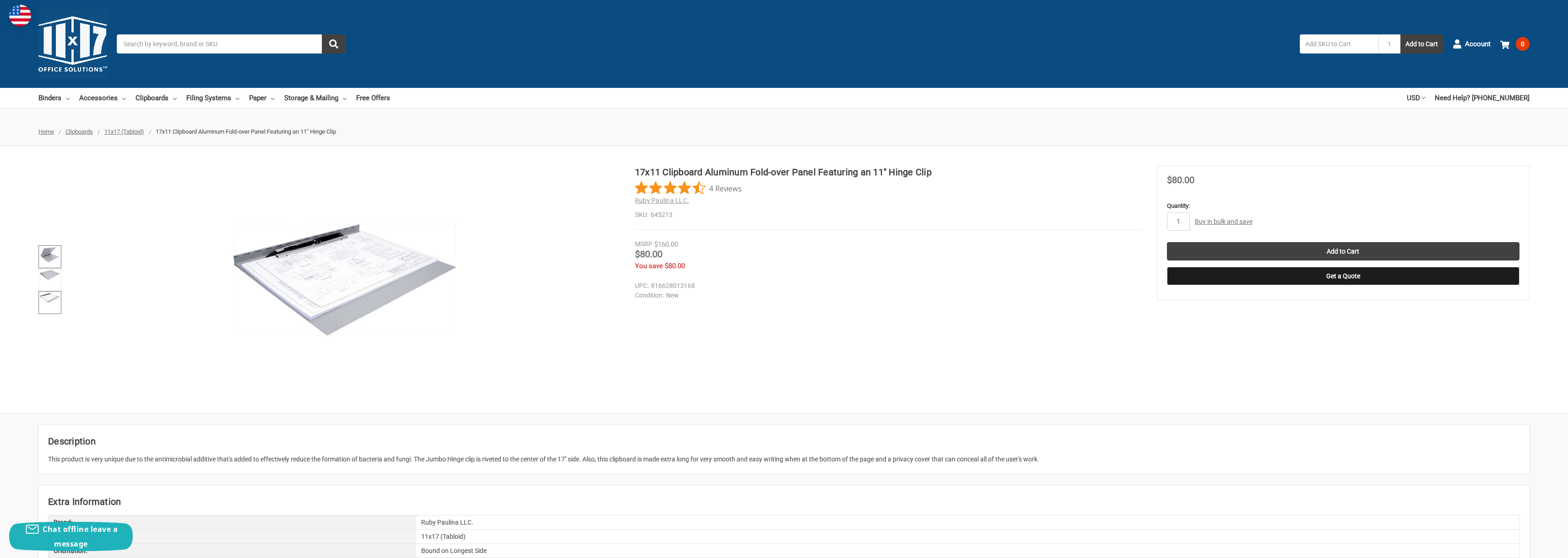
click at [56, 260] on img at bounding box center [50, 255] width 20 height 16
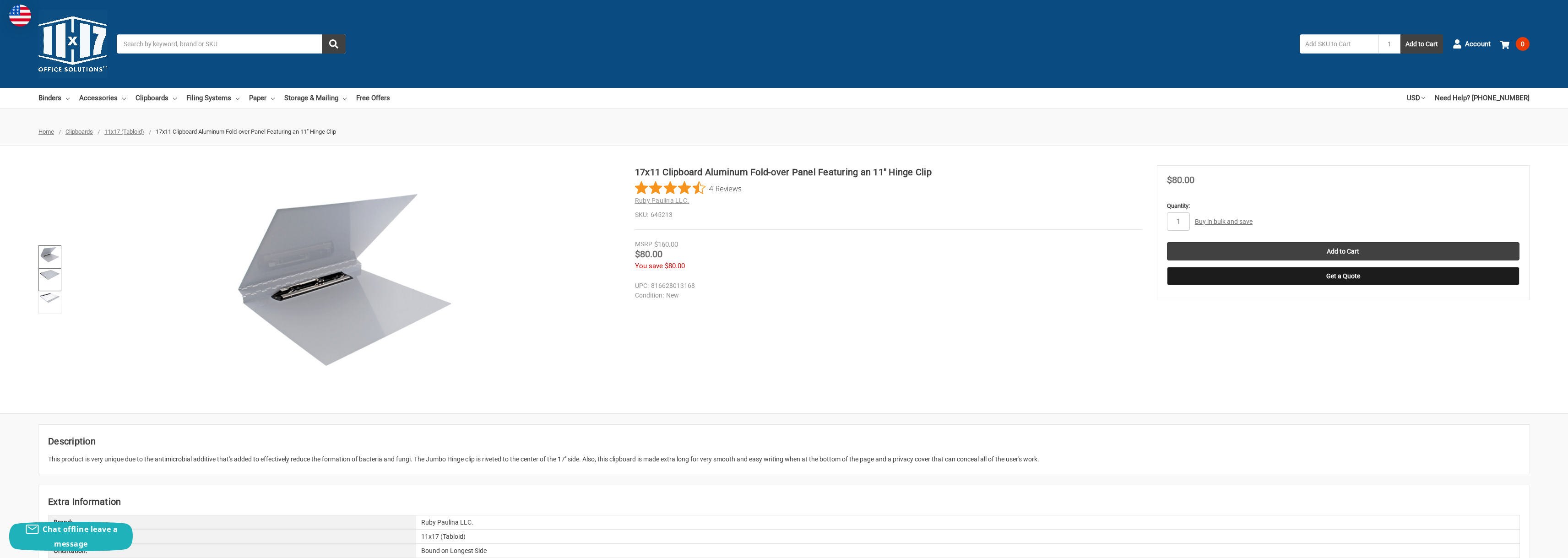
click at [46, 278] on img at bounding box center [50, 275] width 20 height 11
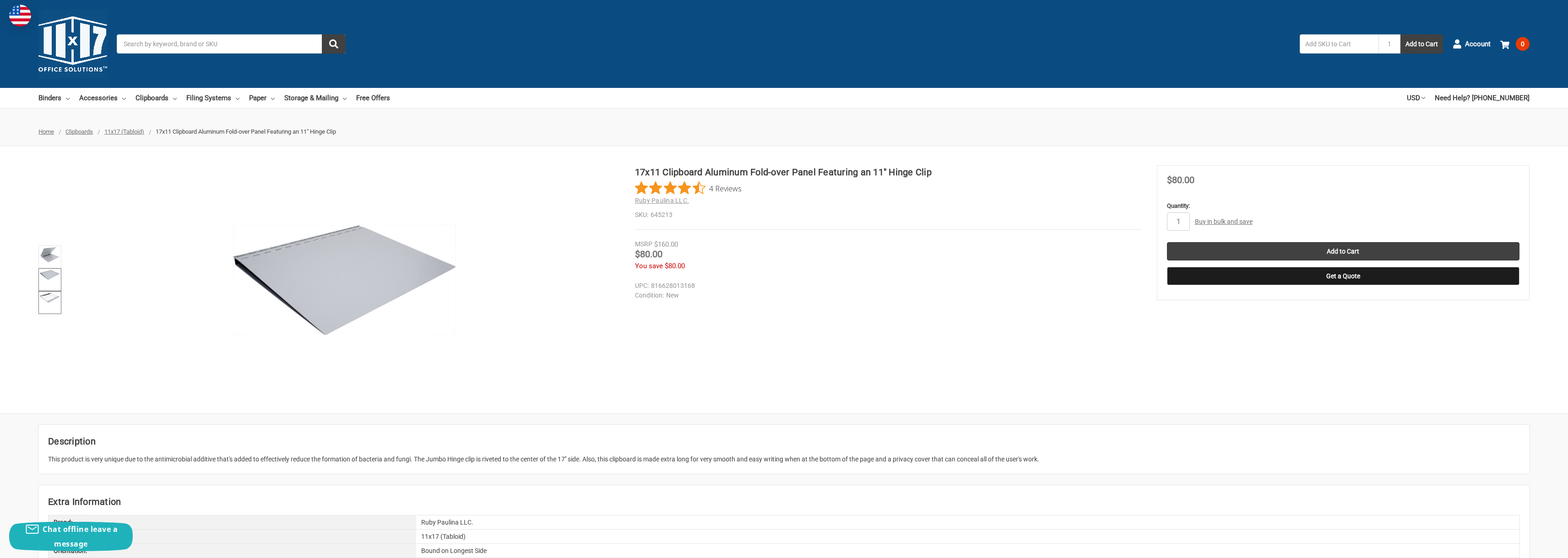
click at [49, 298] on img at bounding box center [50, 298] width 20 height 11
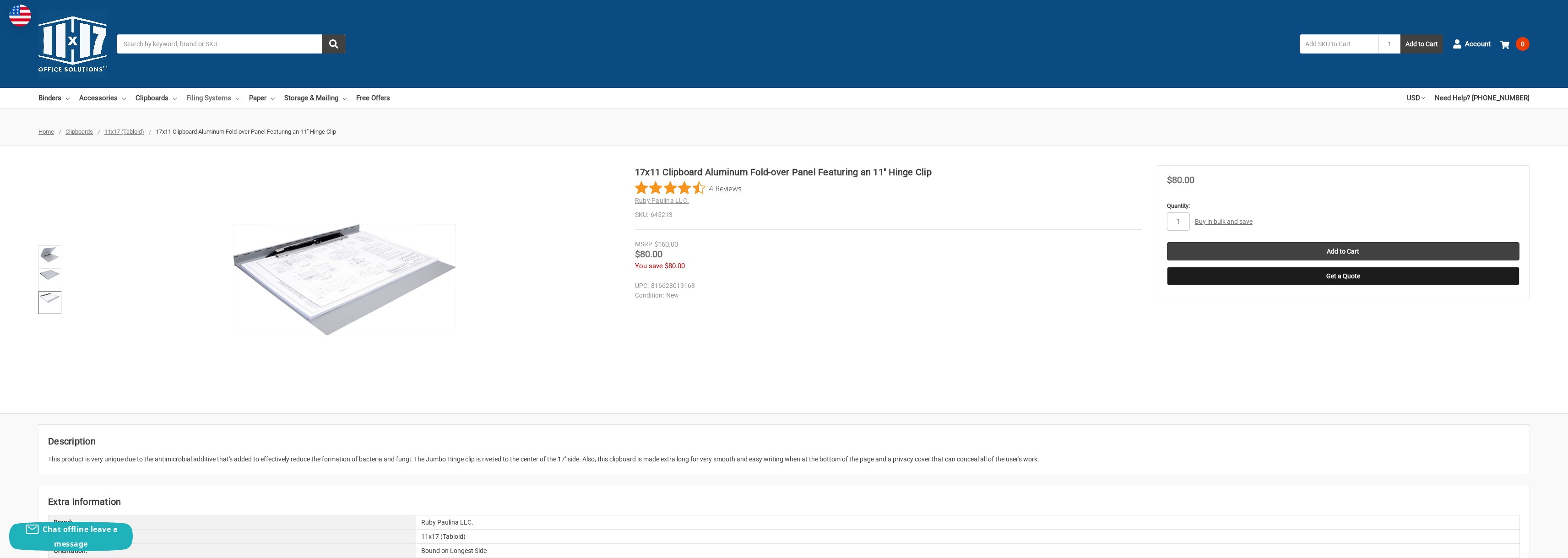
click at [229, 97] on link "Filing Systems" at bounding box center [213, 98] width 53 height 20
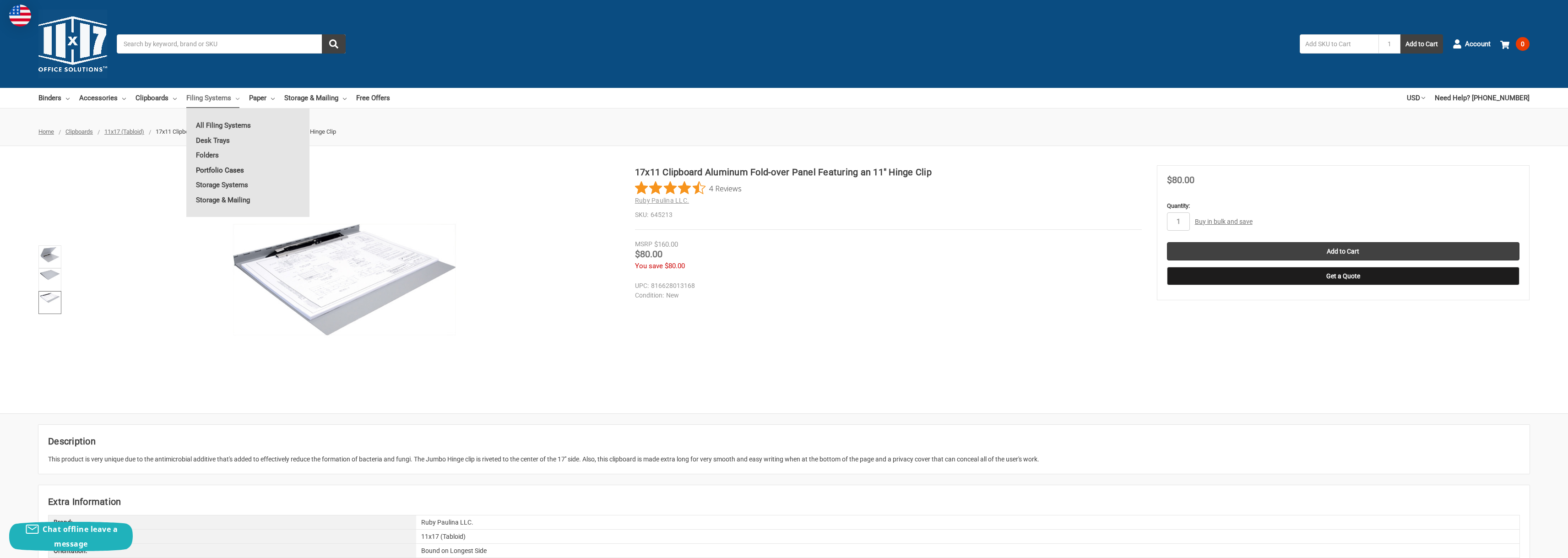
click at [236, 171] on link "Portfolio Cases" at bounding box center [248, 170] width 123 height 15
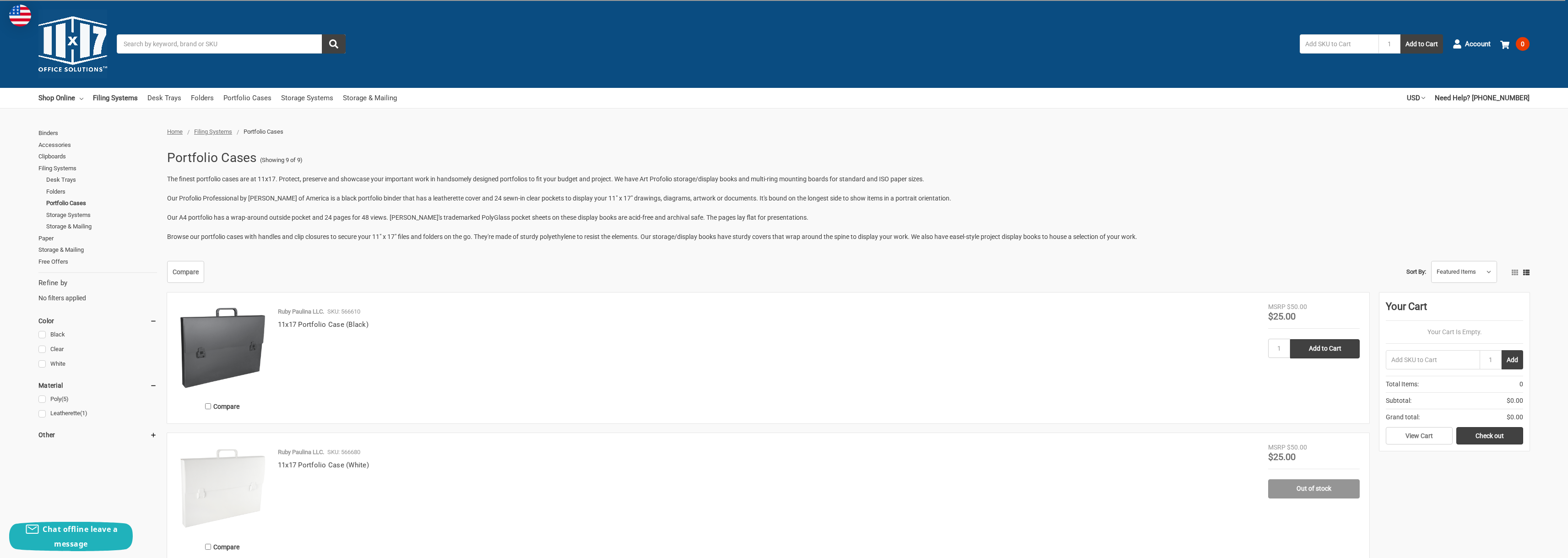
scroll to position [290, 0]
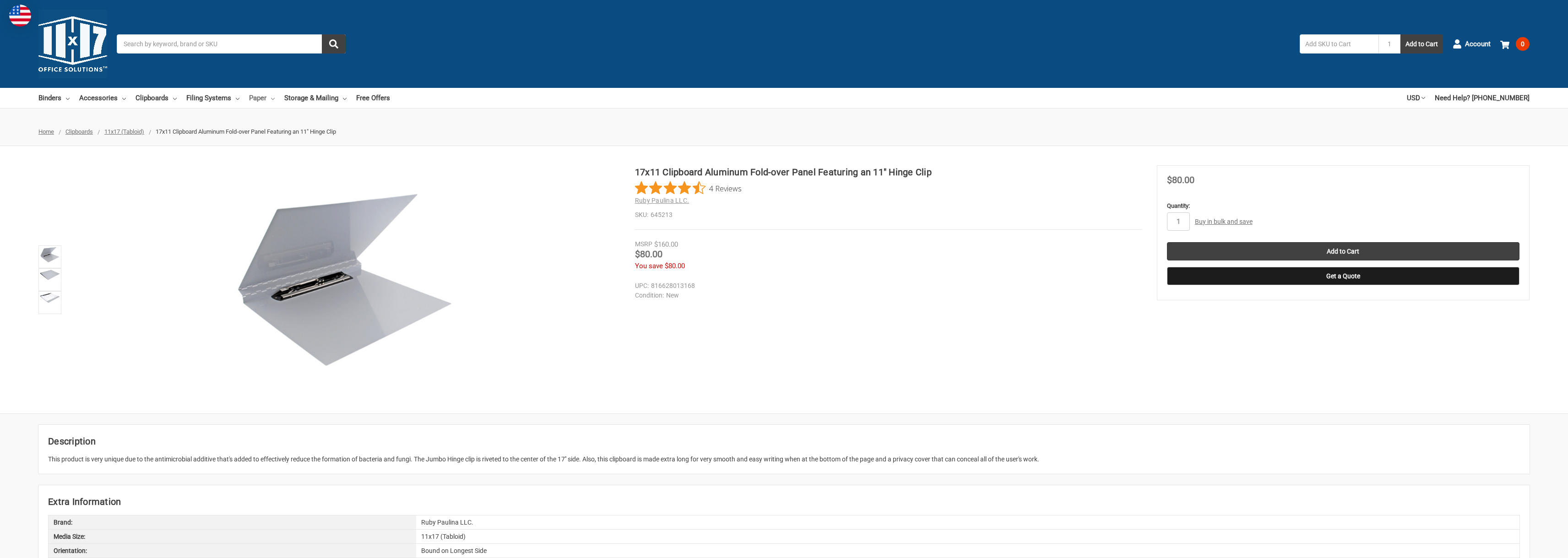
click at [265, 101] on link "Paper" at bounding box center [262, 98] width 26 height 20
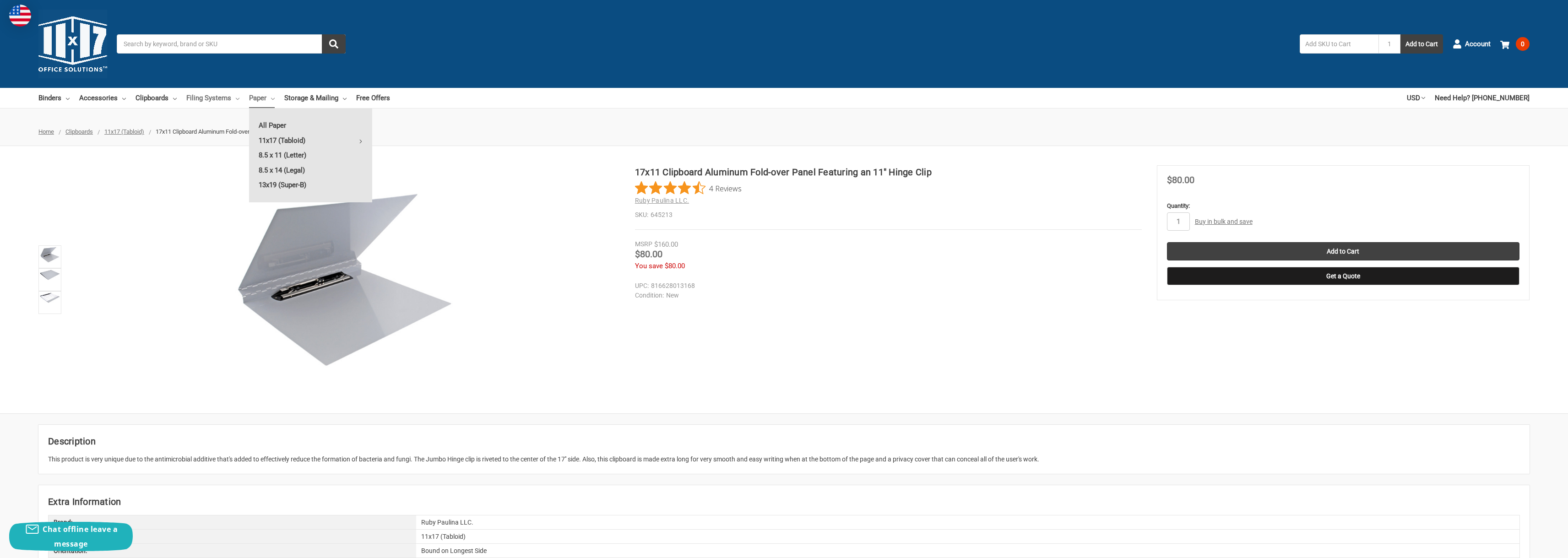
click at [213, 97] on link "Filing Systems" at bounding box center [213, 98] width 53 height 20
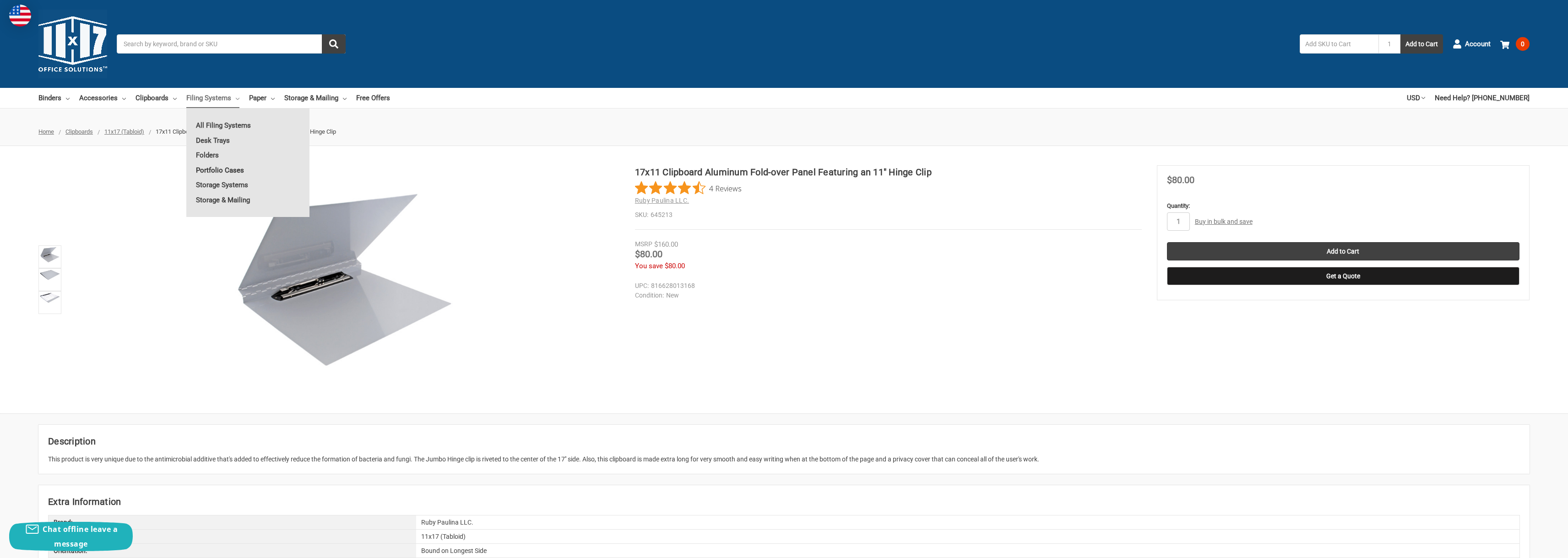
click at [229, 167] on link "Portfolio Cases" at bounding box center [248, 170] width 123 height 15
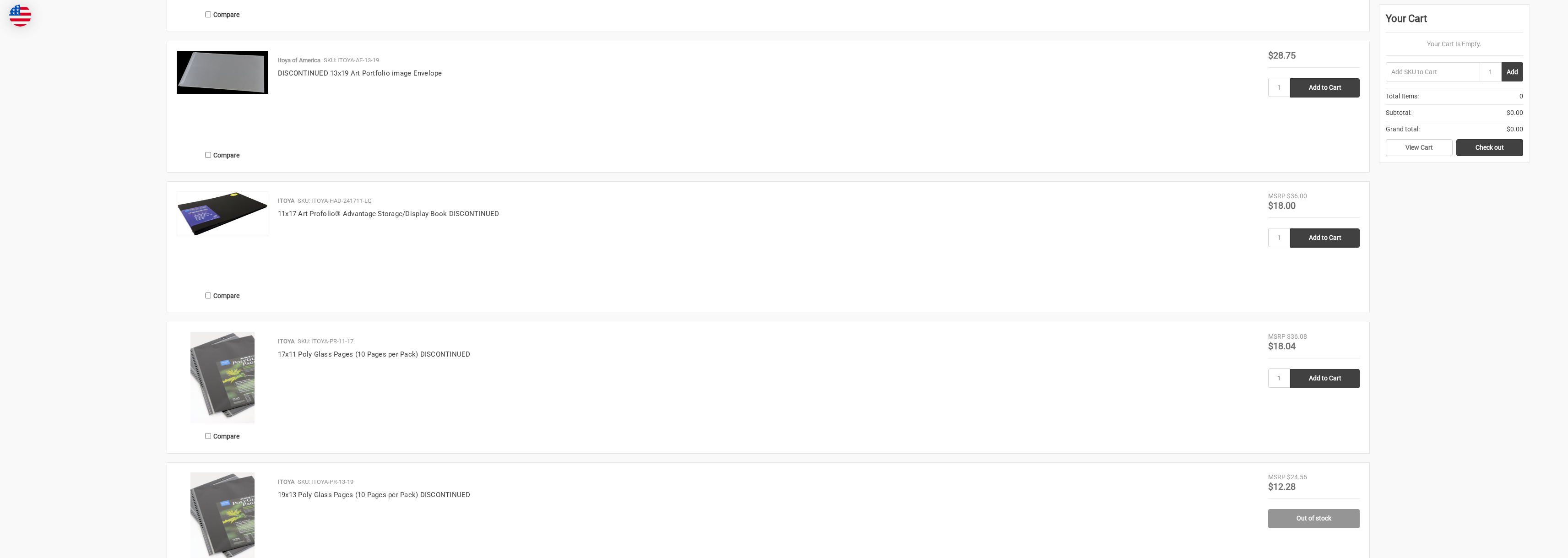
scroll to position [581, 0]
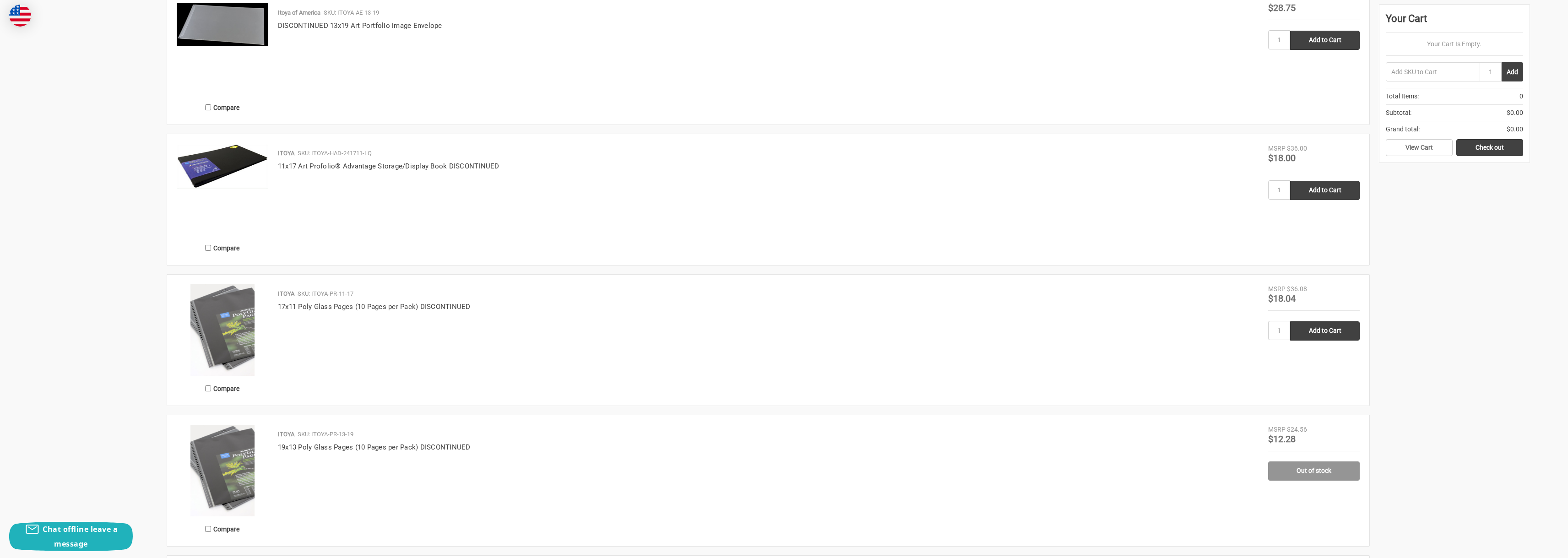
click at [236, 156] on img at bounding box center [223, 167] width 92 height 45
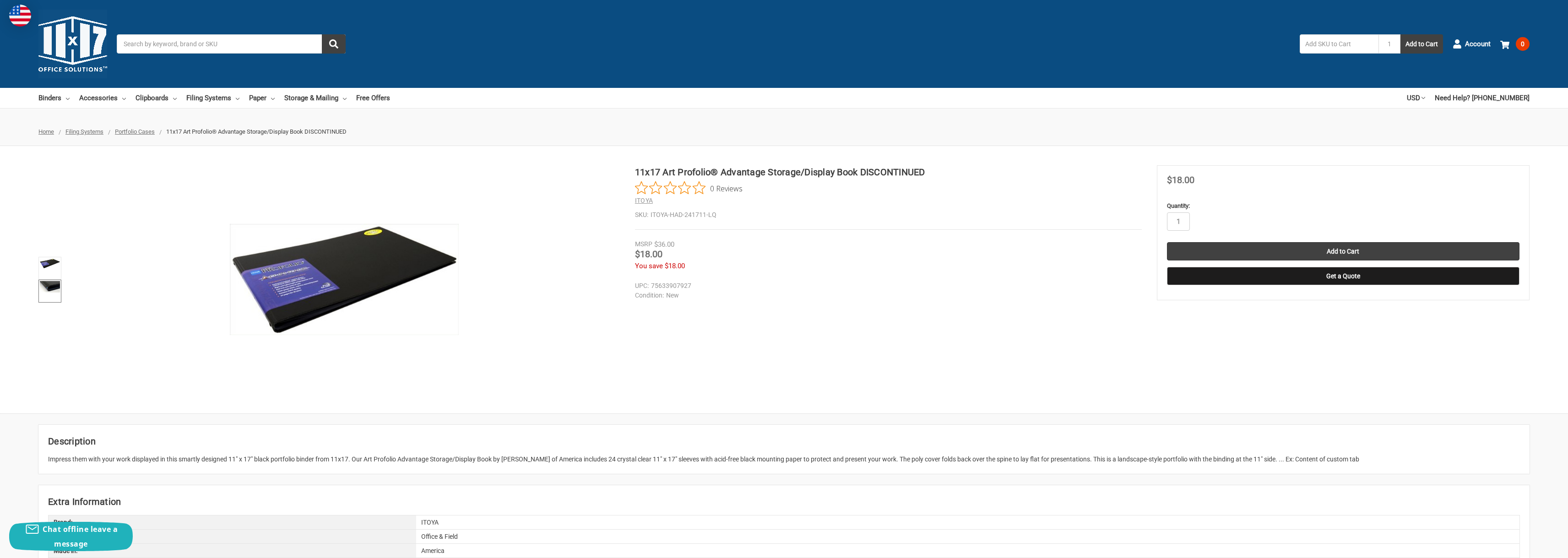
click at [57, 285] on img at bounding box center [50, 287] width 20 height 12
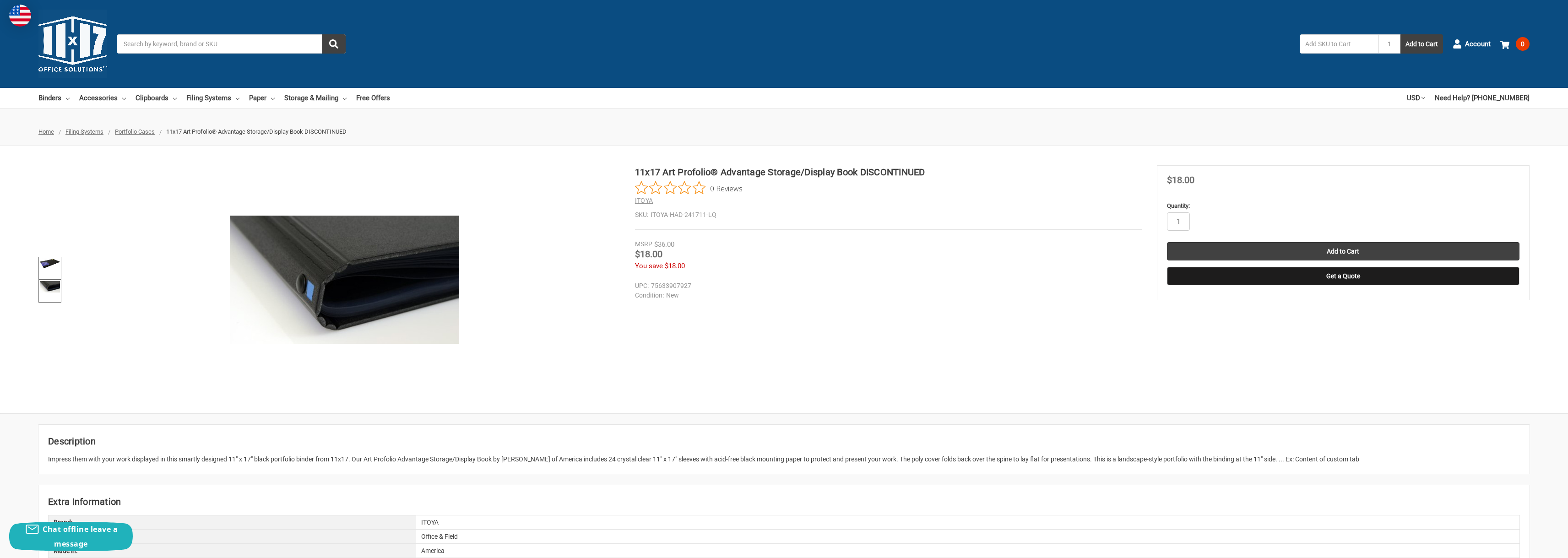
click at [58, 268] on link at bounding box center [49, 268] width 23 height 23
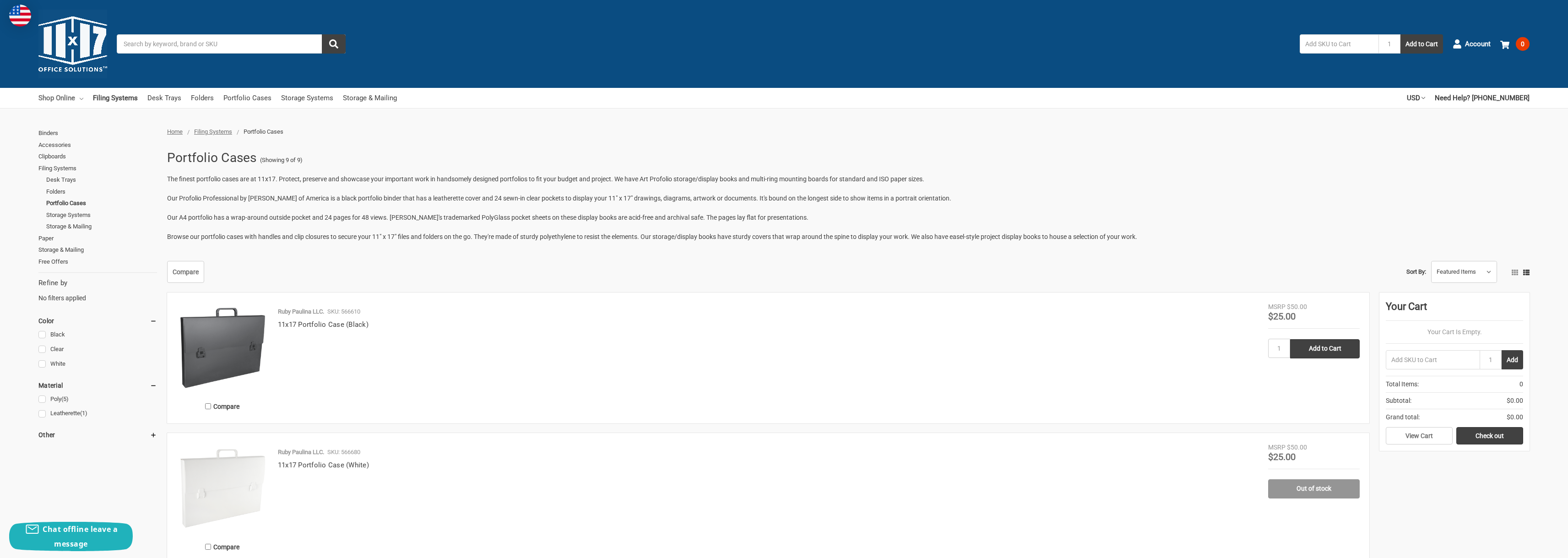
click at [69, 101] on link "Shop Online" at bounding box center [61, 98] width 45 height 20
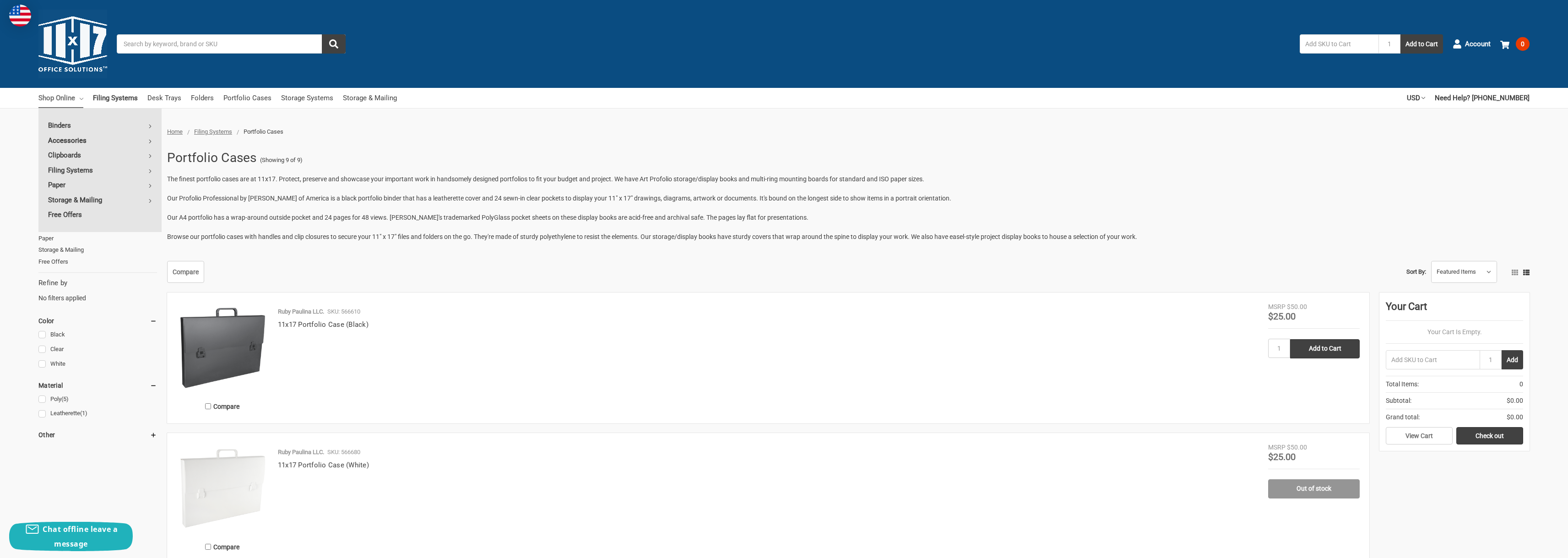
click at [146, 140] on link "Accessories" at bounding box center [100, 140] width 123 height 15
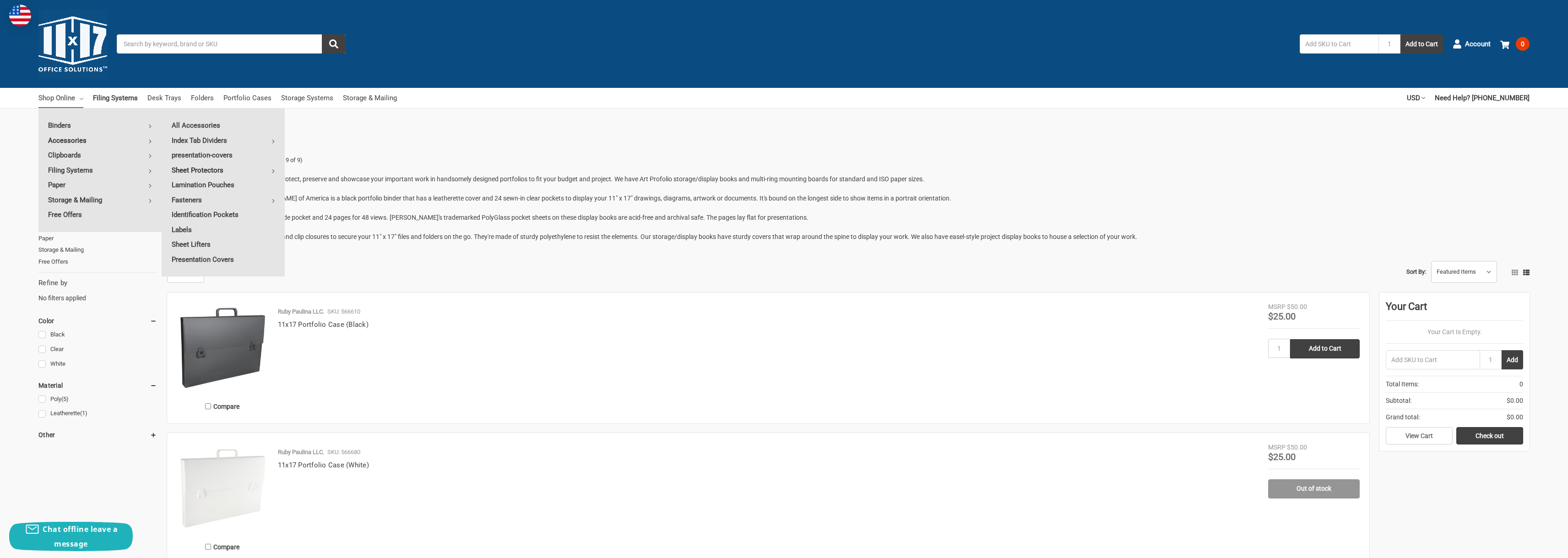
click at [179, 168] on link "Sheet Protectors" at bounding box center [224, 170] width 123 height 15
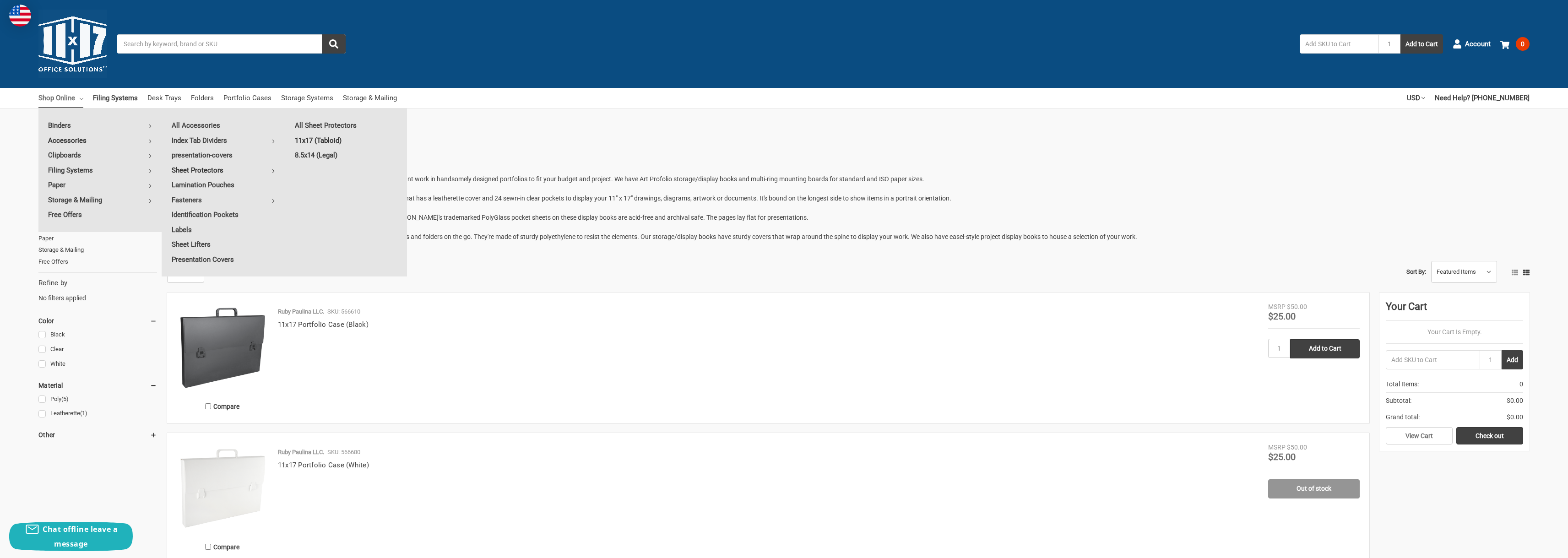
click at [323, 138] on link "11x17 (Tabloid)" at bounding box center [346, 140] width 122 height 15
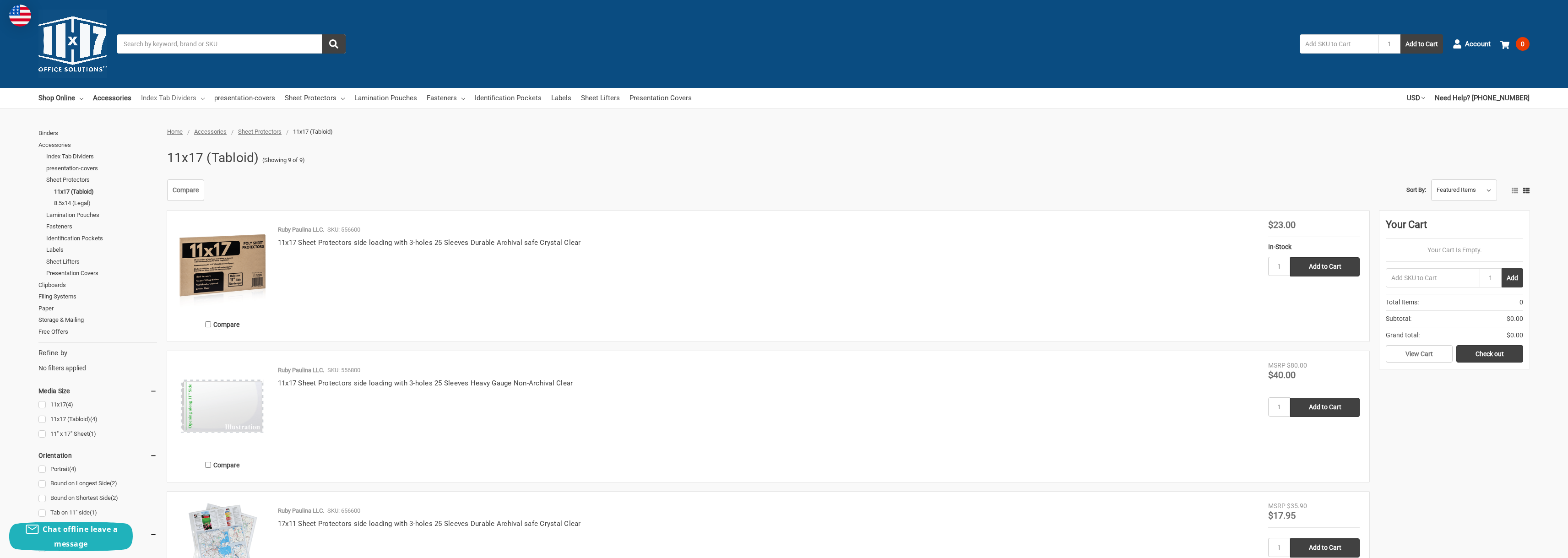
click at [183, 97] on link "Index Tab Dividers" at bounding box center [173, 98] width 64 height 20
click at [241, 96] on link "presentation-covers" at bounding box center [245, 98] width 61 height 20
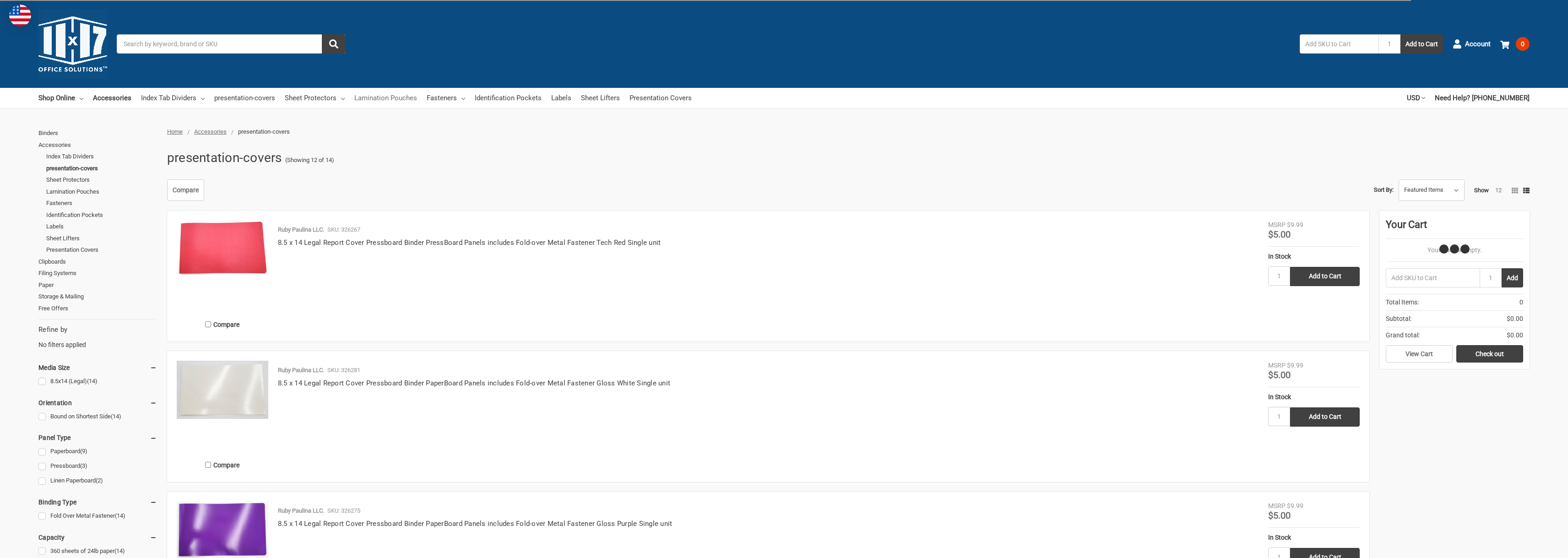
click at [369, 98] on link "Lamination Pouches" at bounding box center [386, 98] width 63 height 20
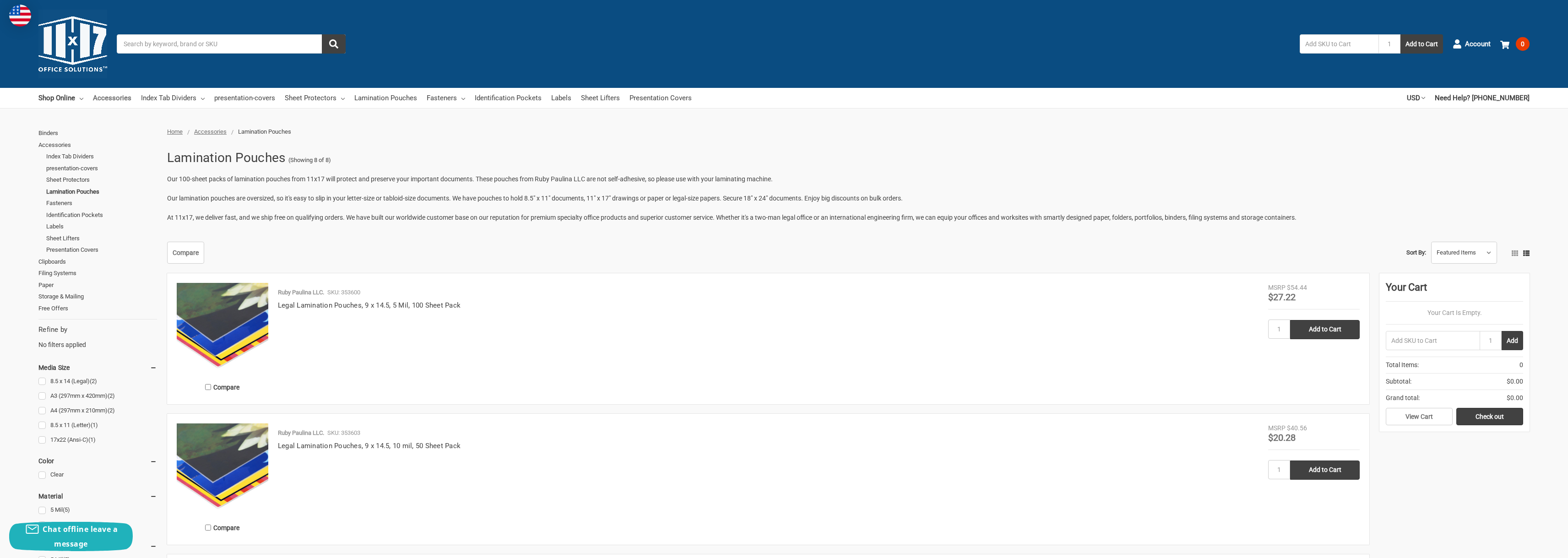
click at [107, 102] on link "Accessories" at bounding box center [111, 98] width 38 height 20
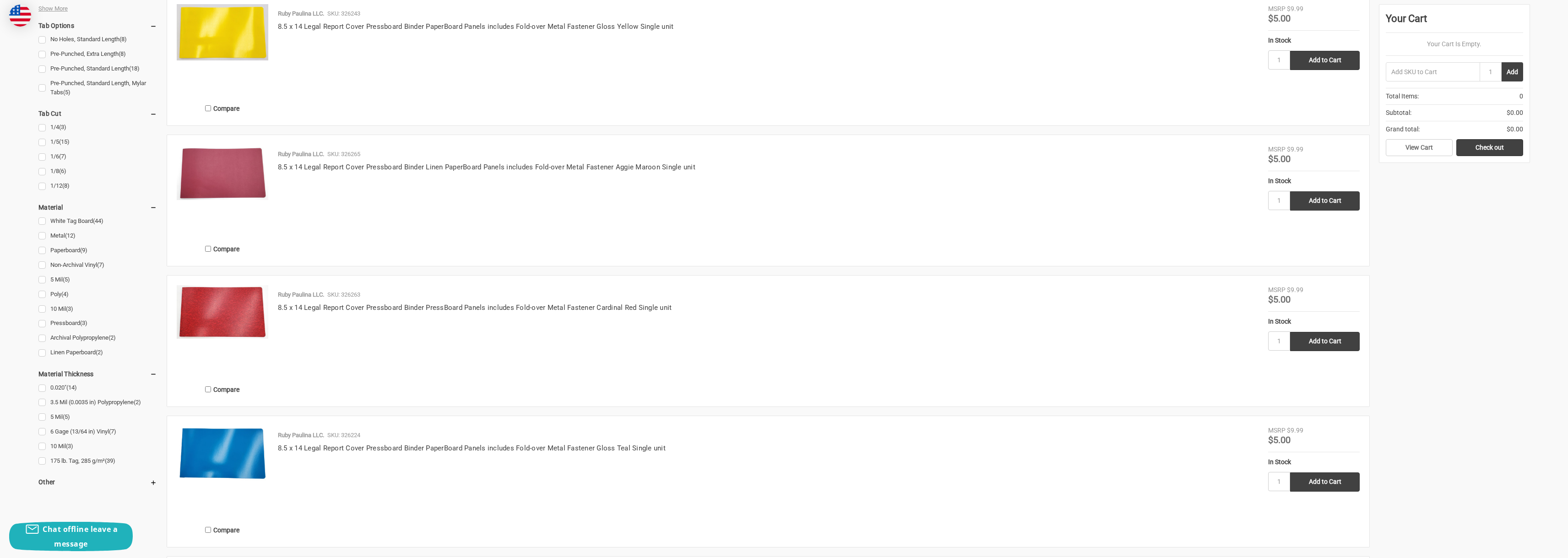
scroll to position [2011, 0]
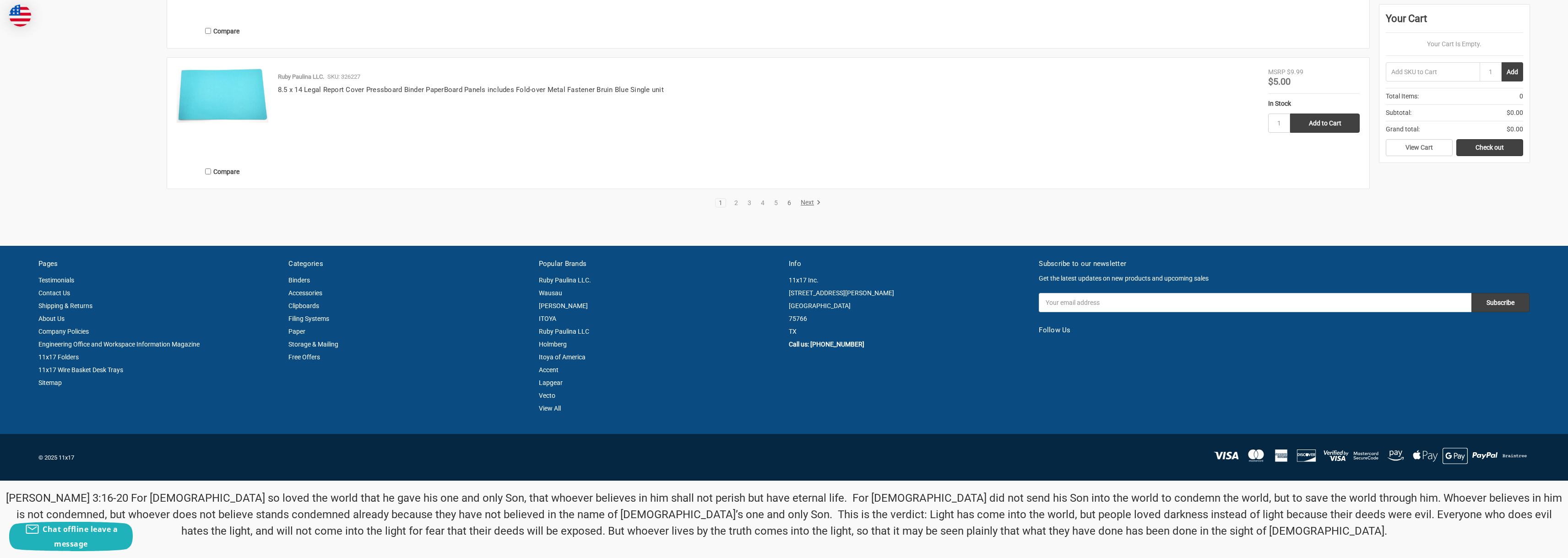
click at [792, 200] on link "6" at bounding box center [789, 203] width 10 height 6
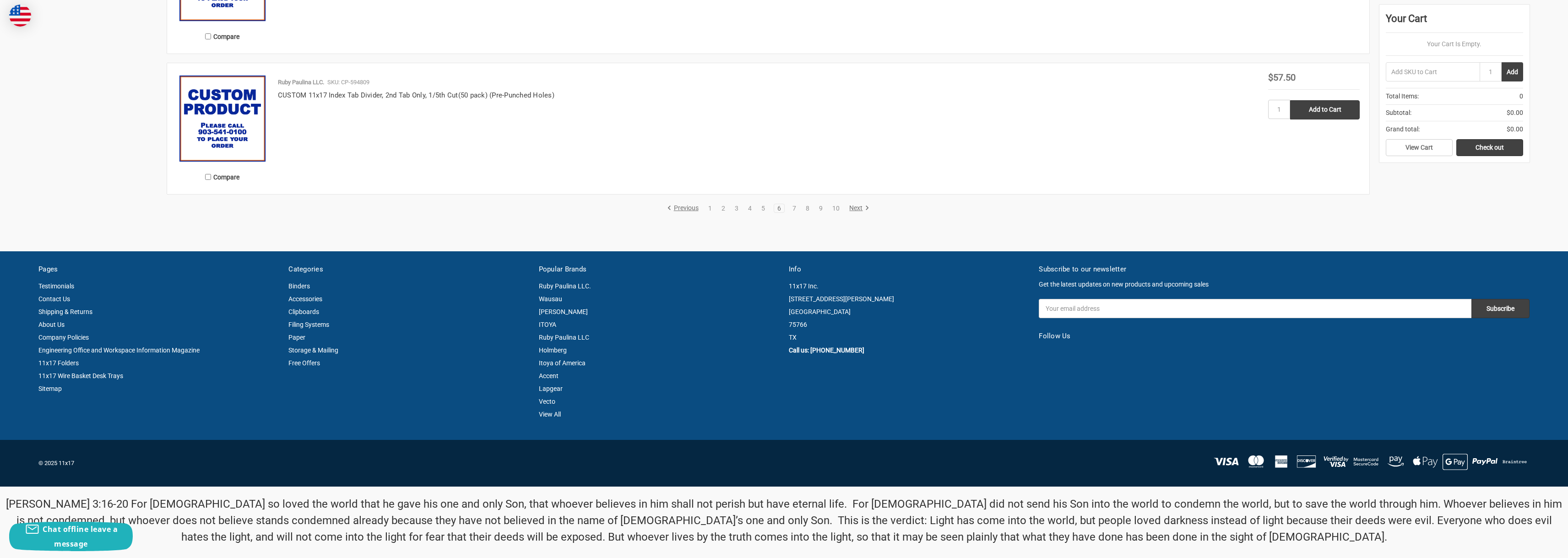
scroll to position [1923, 0]
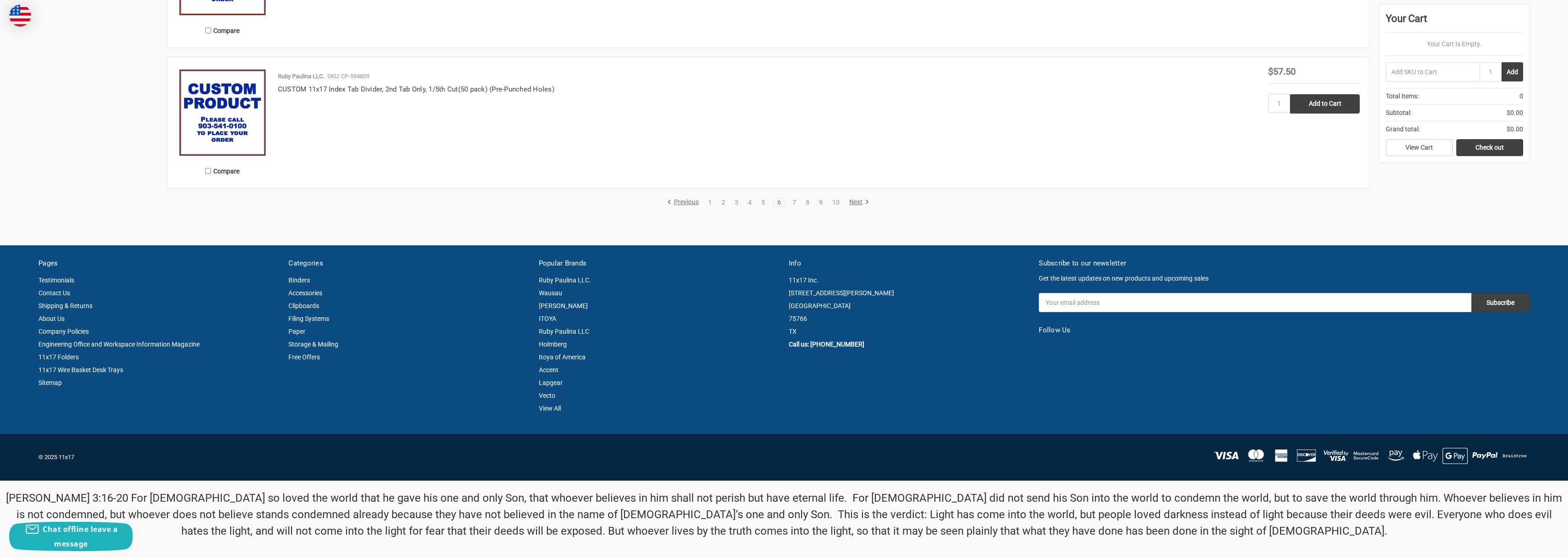
click at [774, 203] on link "6" at bounding box center [779, 203] width 10 height 6
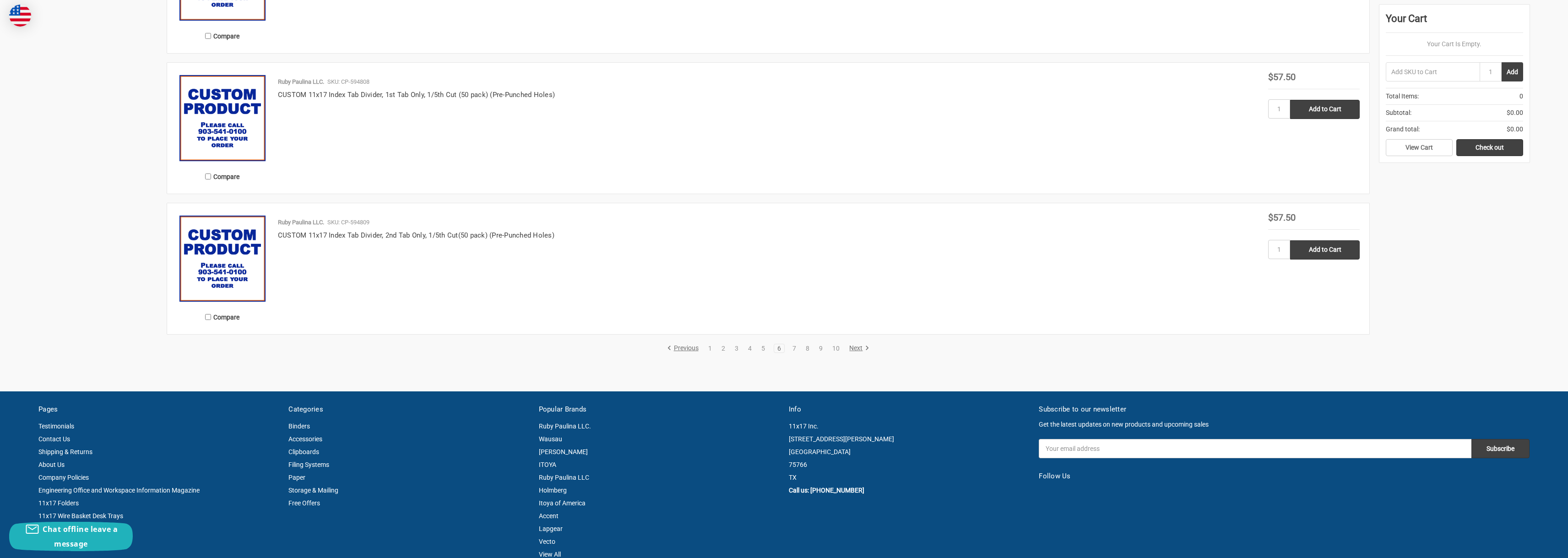
scroll to position [1633, 0]
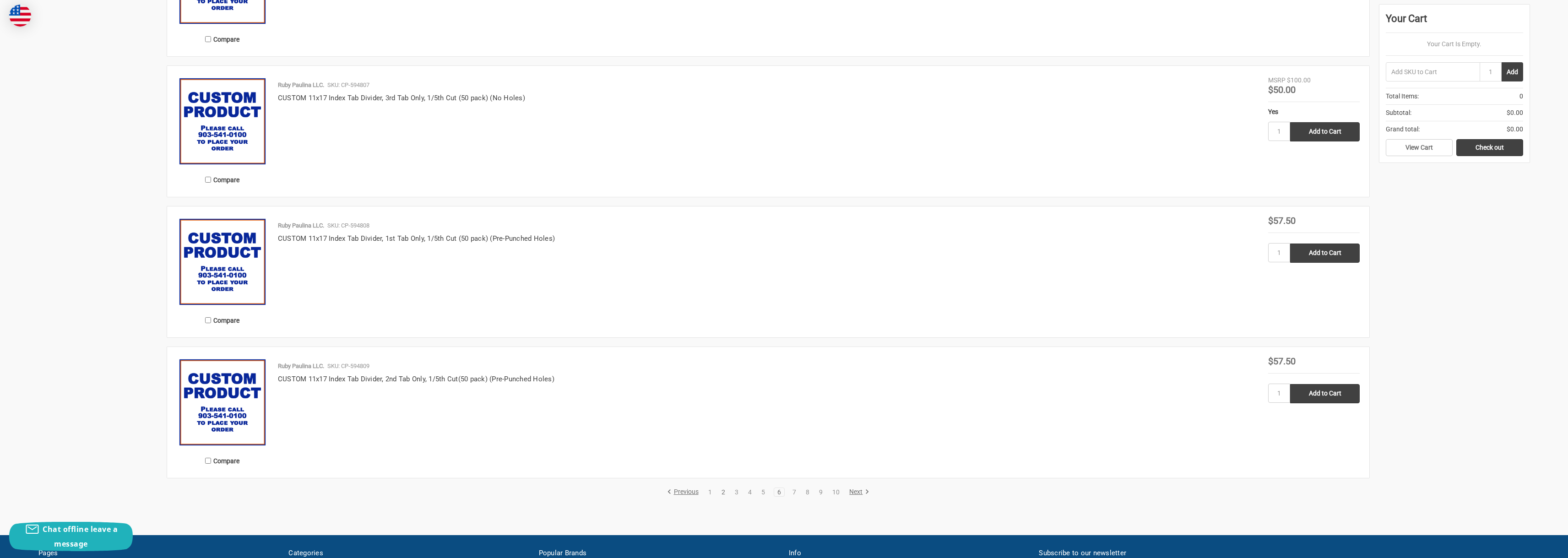
click at [727, 494] on link "2" at bounding box center [723, 493] width 10 height 6
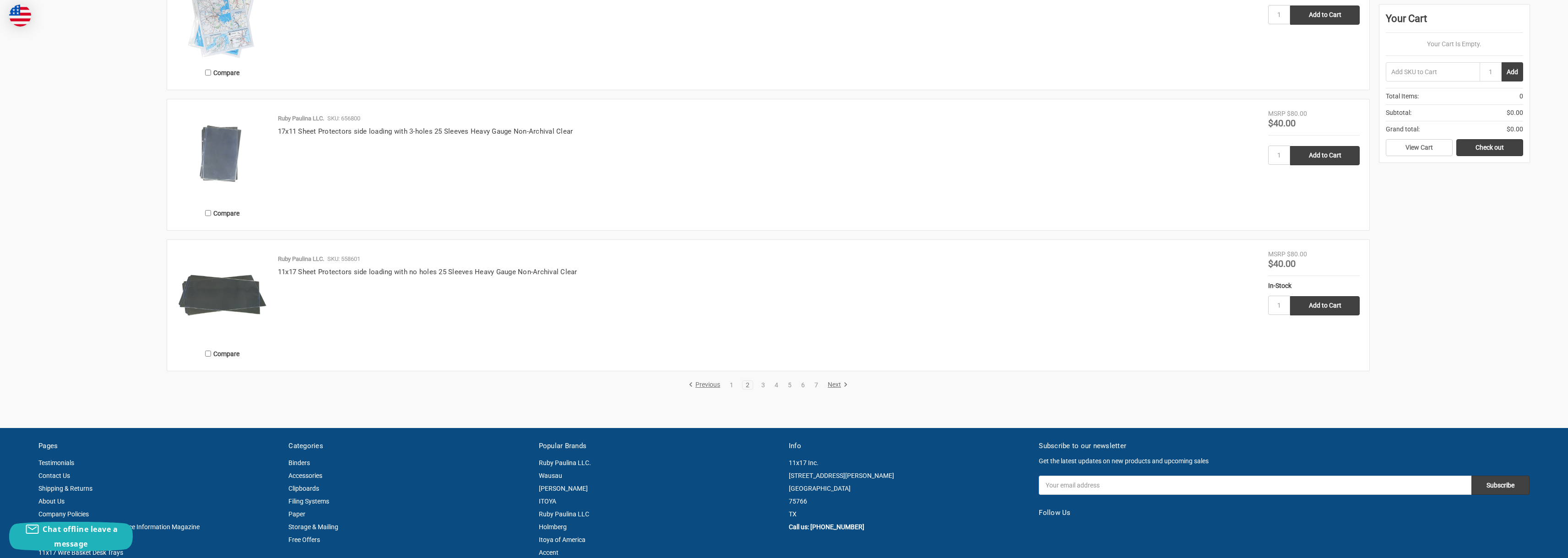
scroll to position [1450, 0]
